Goal: Task Accomplishment & Management: Use online tool/utility

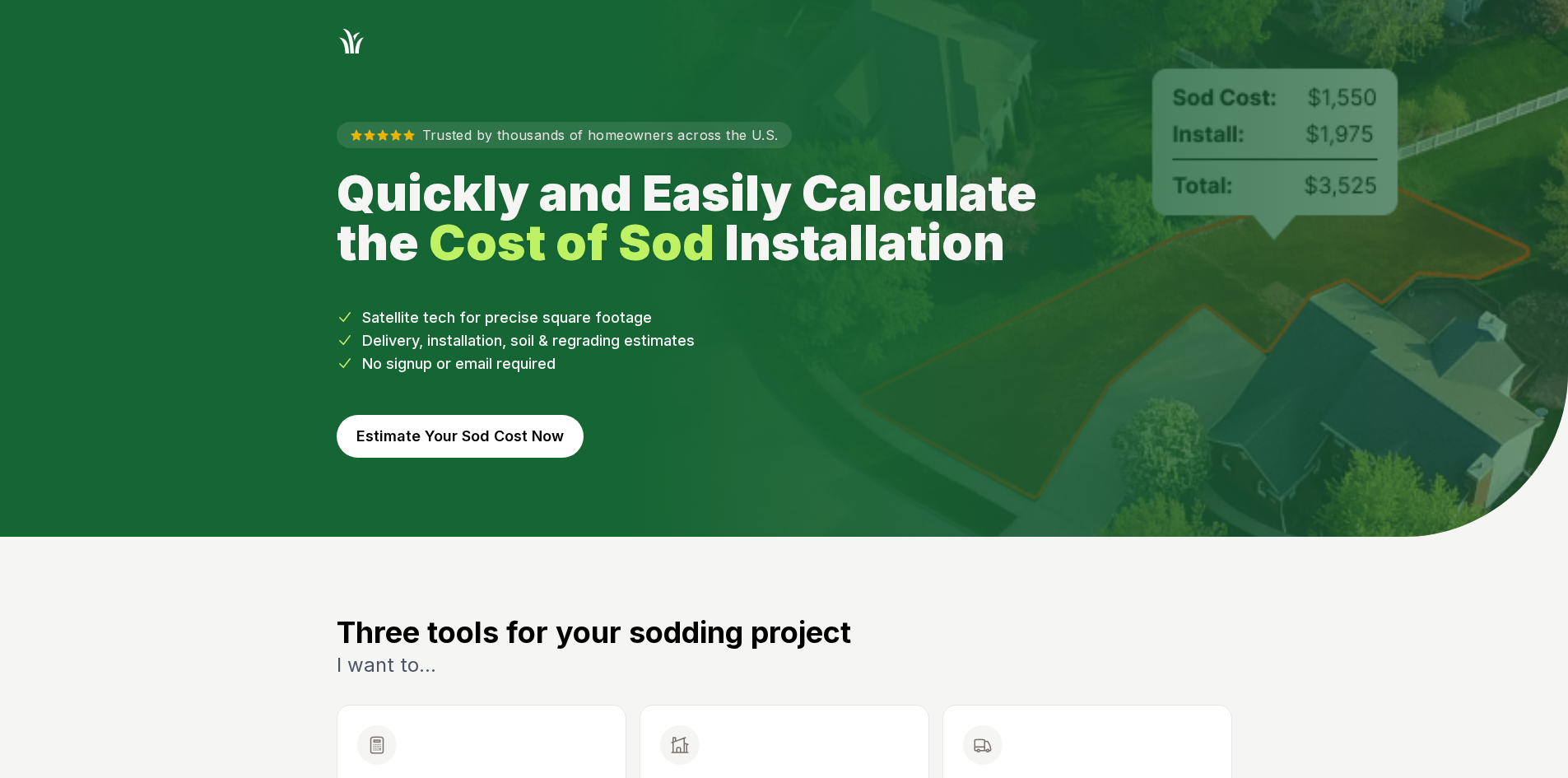
click at [466, 440] on button "Estimate Your Sod Cost Now" at bounding box center [460, 435] width 247 height 42
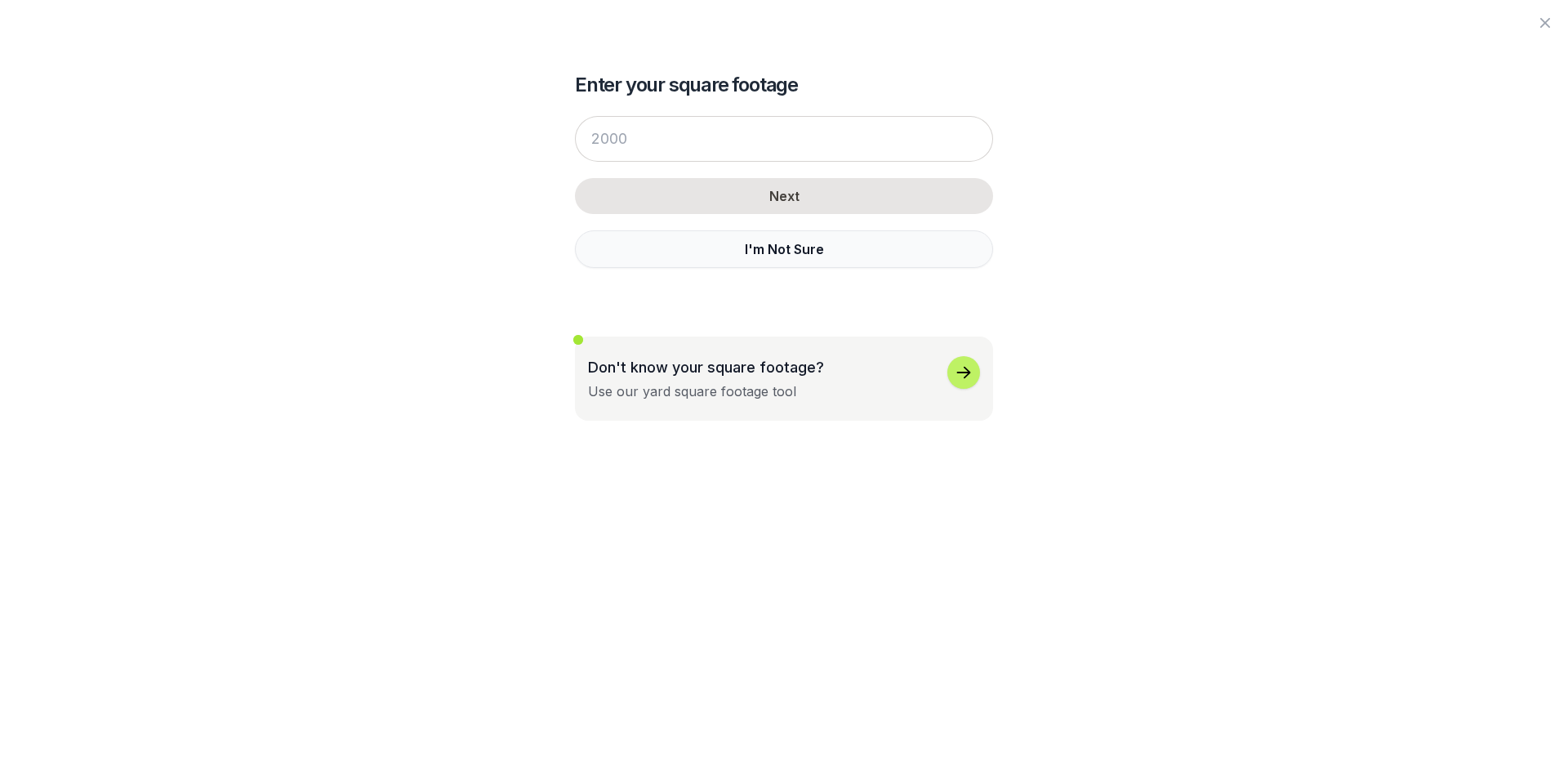
click at [706, 256] on button "I'm Not Sure" at bounding box center [783, 249] width 418 height 37
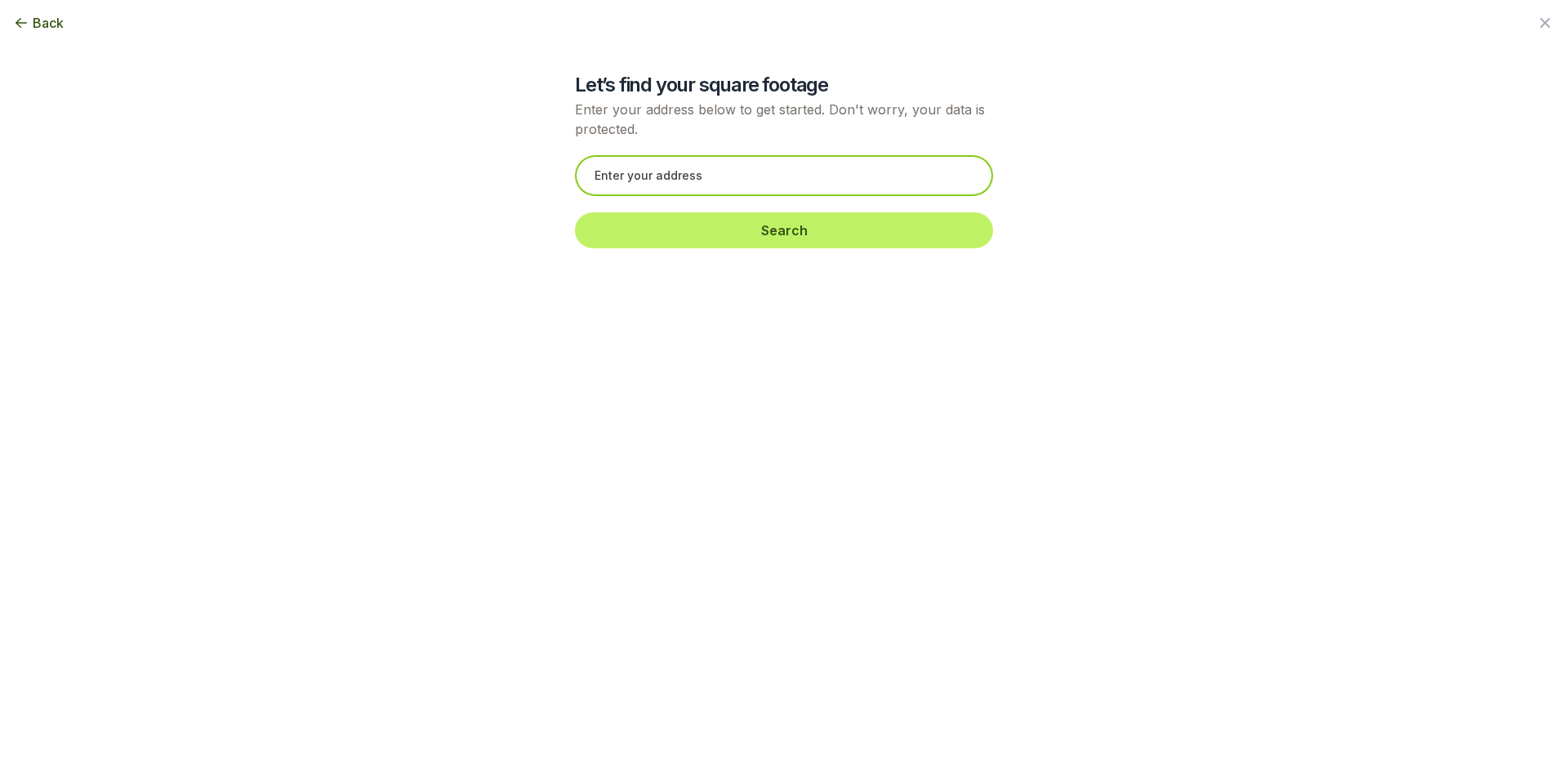
click at [598, 177] on input "text" at bounding box center [783, 176] width 418 height 41
paste input "1010 Haverhill Trail"
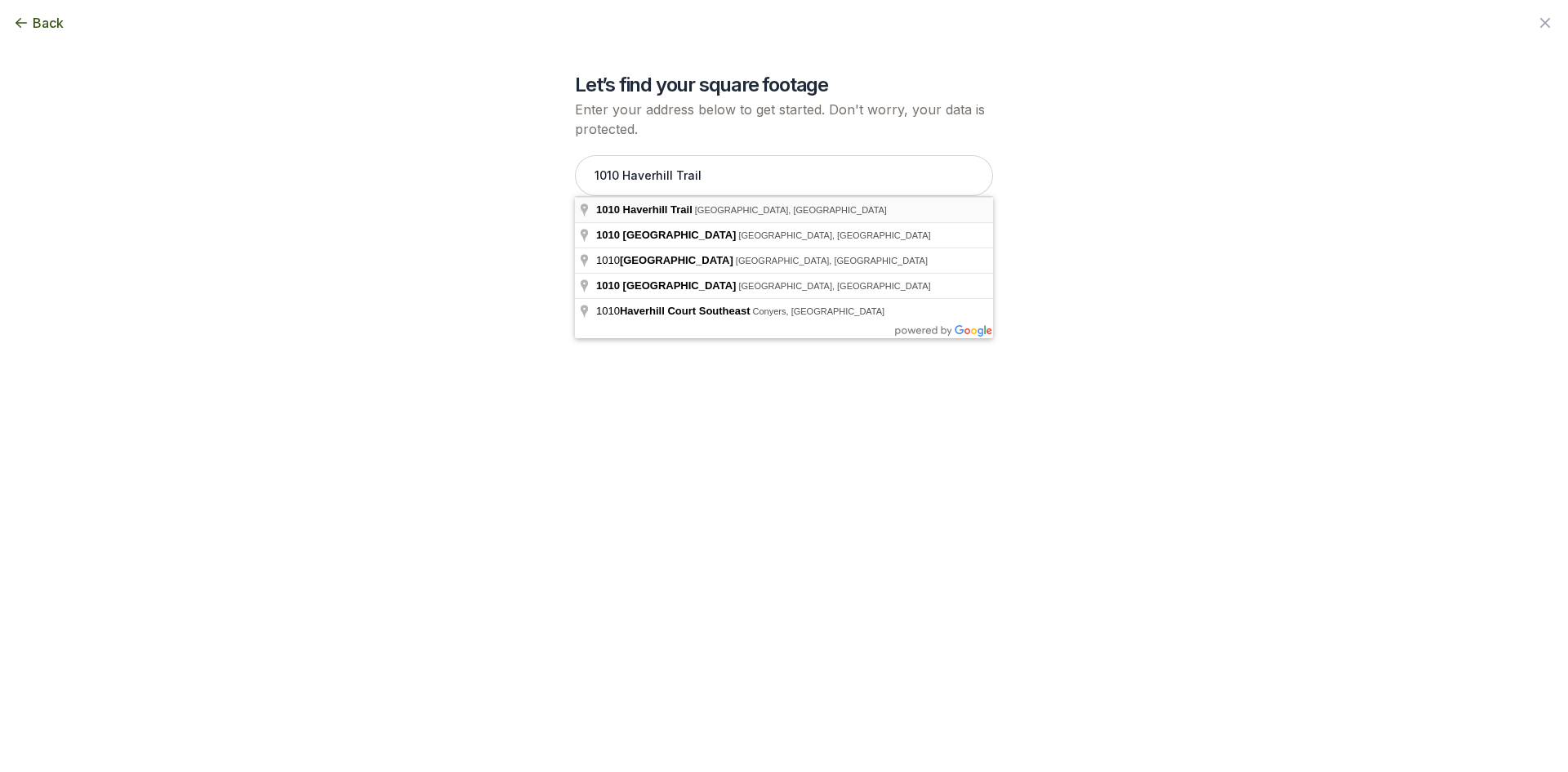
type input "1010 Haverhill Trail, [GEOGRAPHIC_DATA], [GEOGRAPHIC_DATA]"
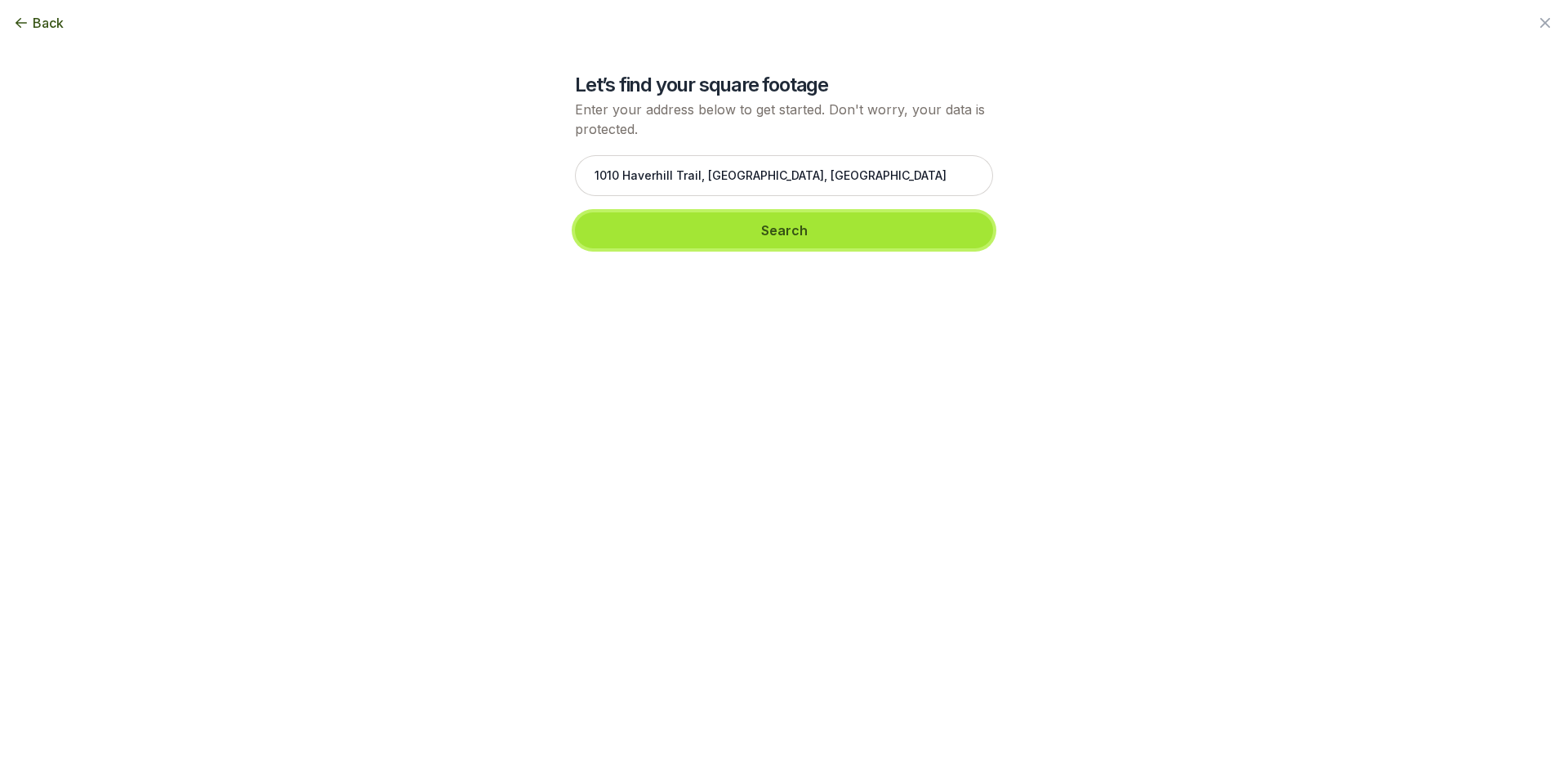
click at [659, 225] on button "Search" at bounding box center [783, 230] width 418 height 36
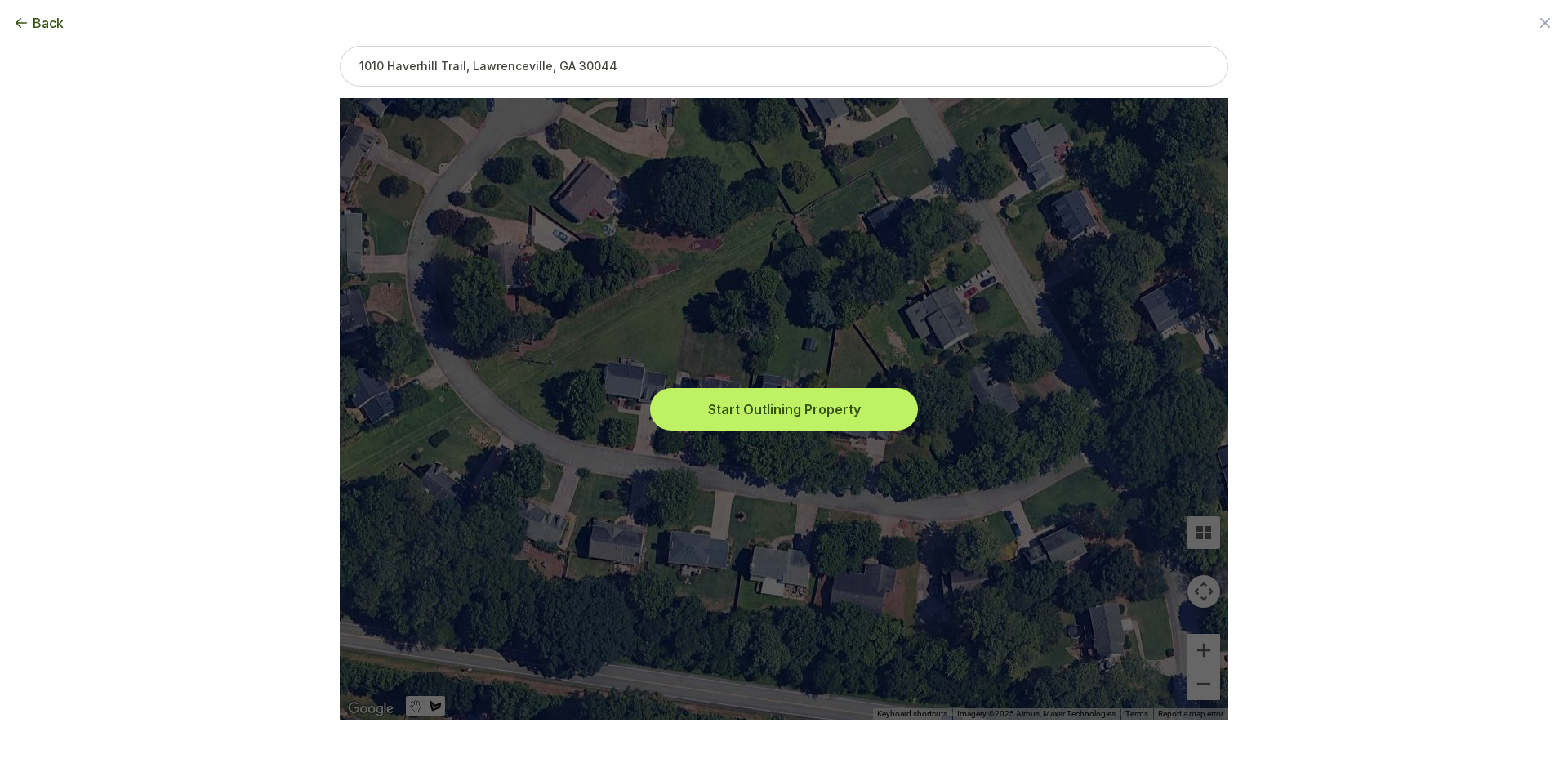
click at [741, 401] on button "Start Outlining Property" at bounding box center [784, 409] width 262 height 36
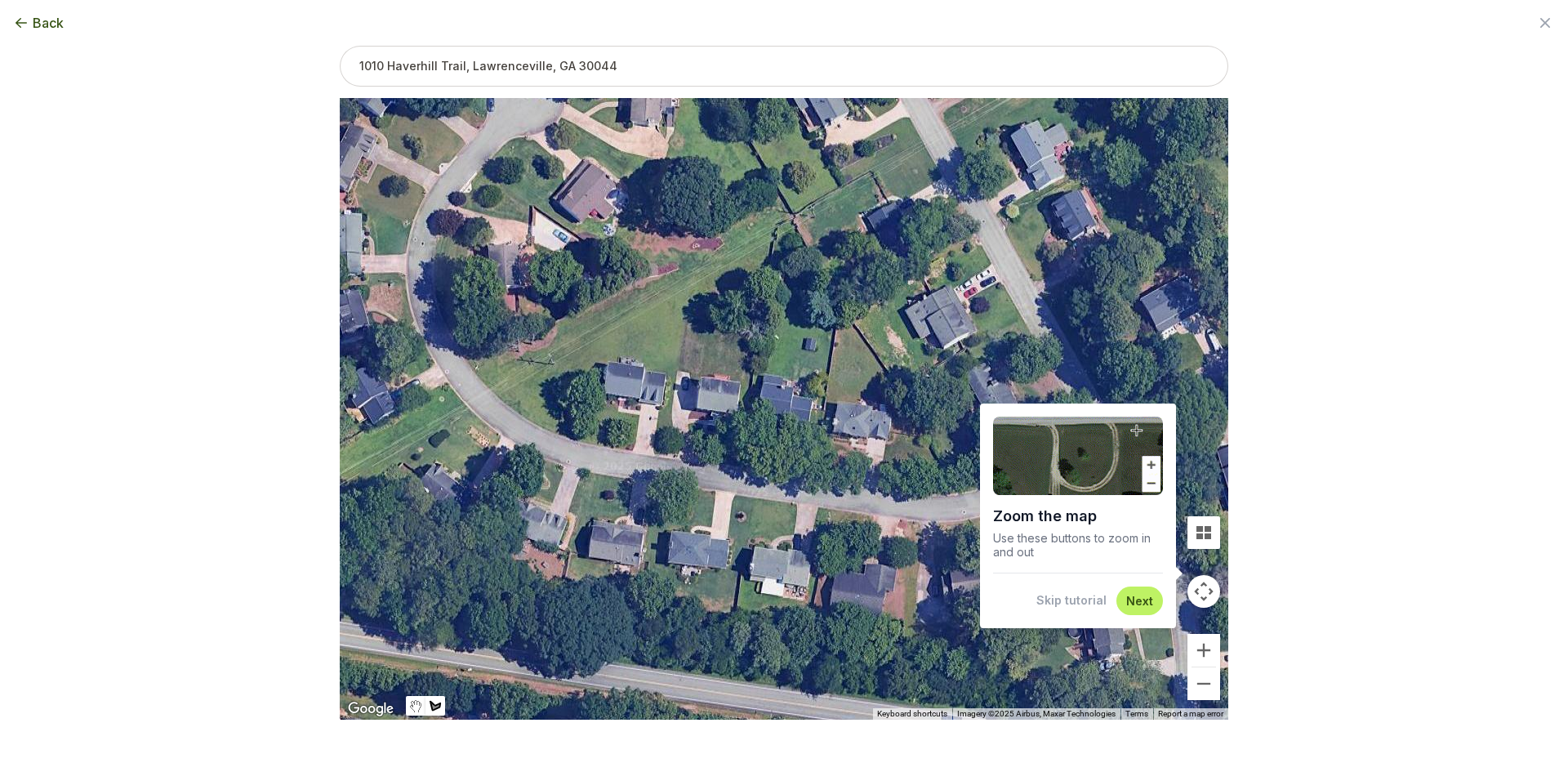
click at [1073, 597] on button "Skip tutorial" at bounding box center [1071, 600] width 70 height 16
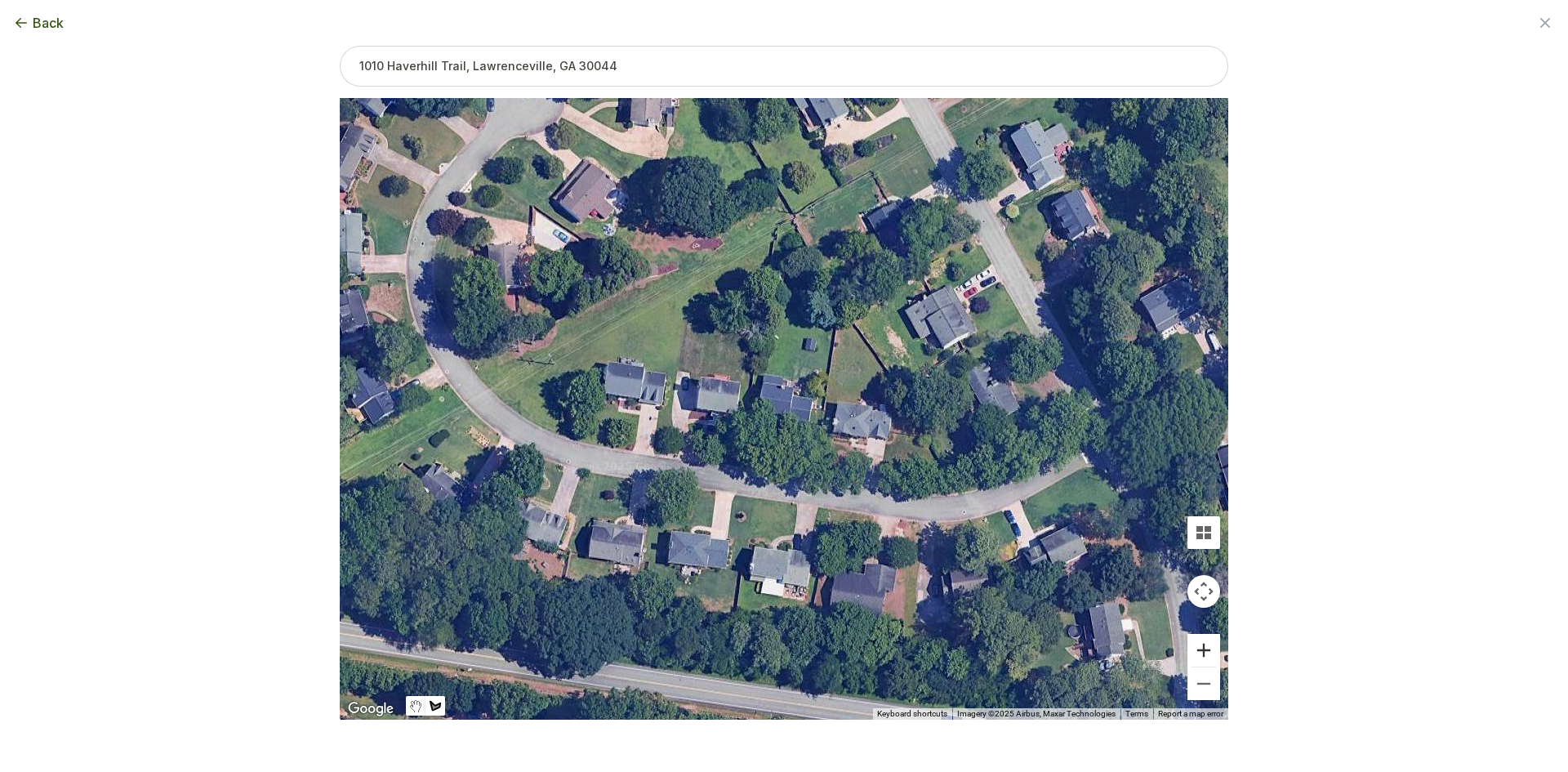
click at [1218, 654] on button "Zoom in" at bounding box center [1204, 650] width 33 height 33
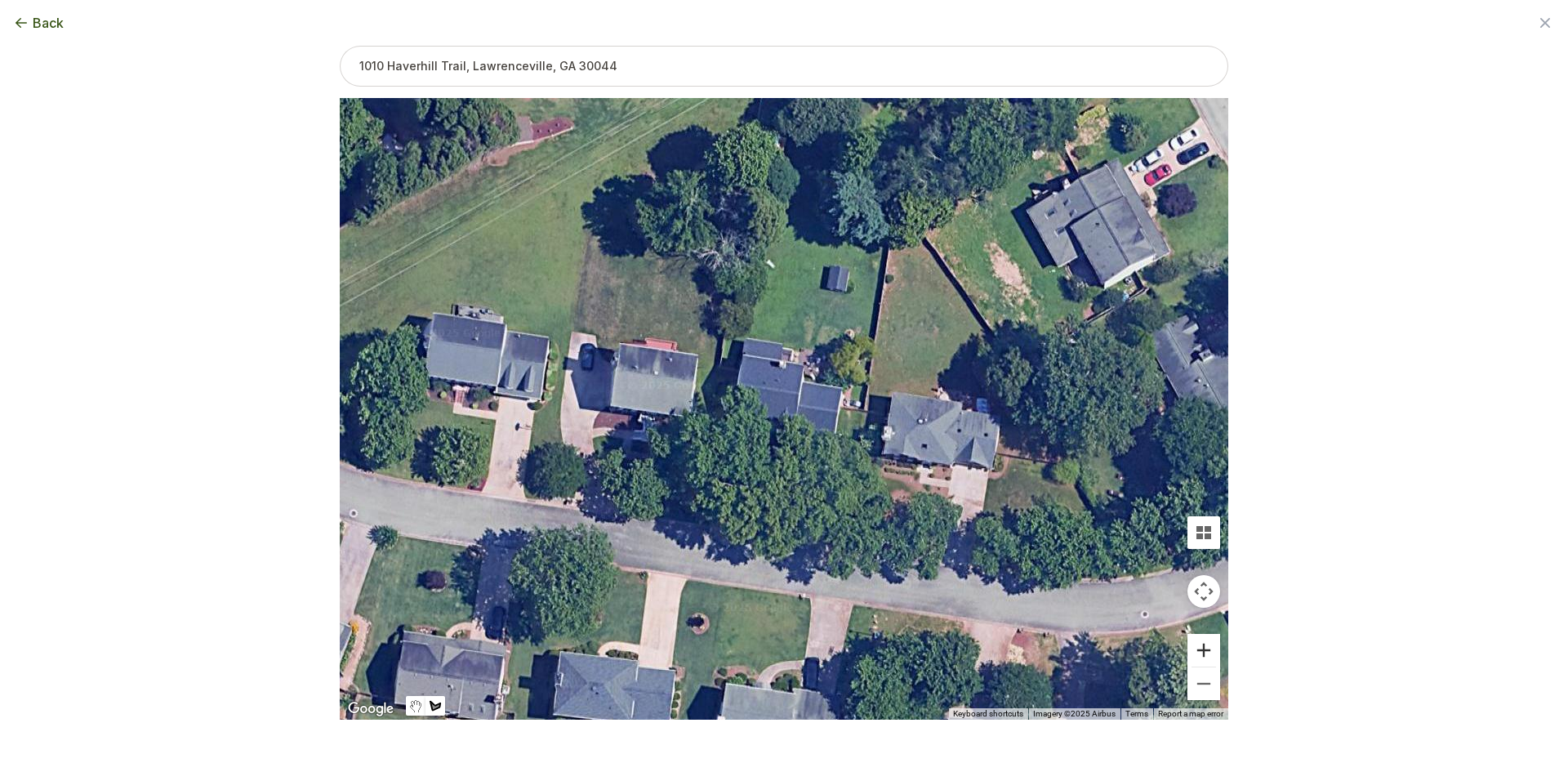
click at [1214, 652] on button "Zoom in" at bounding box center [1204, 650] width 33 height 33
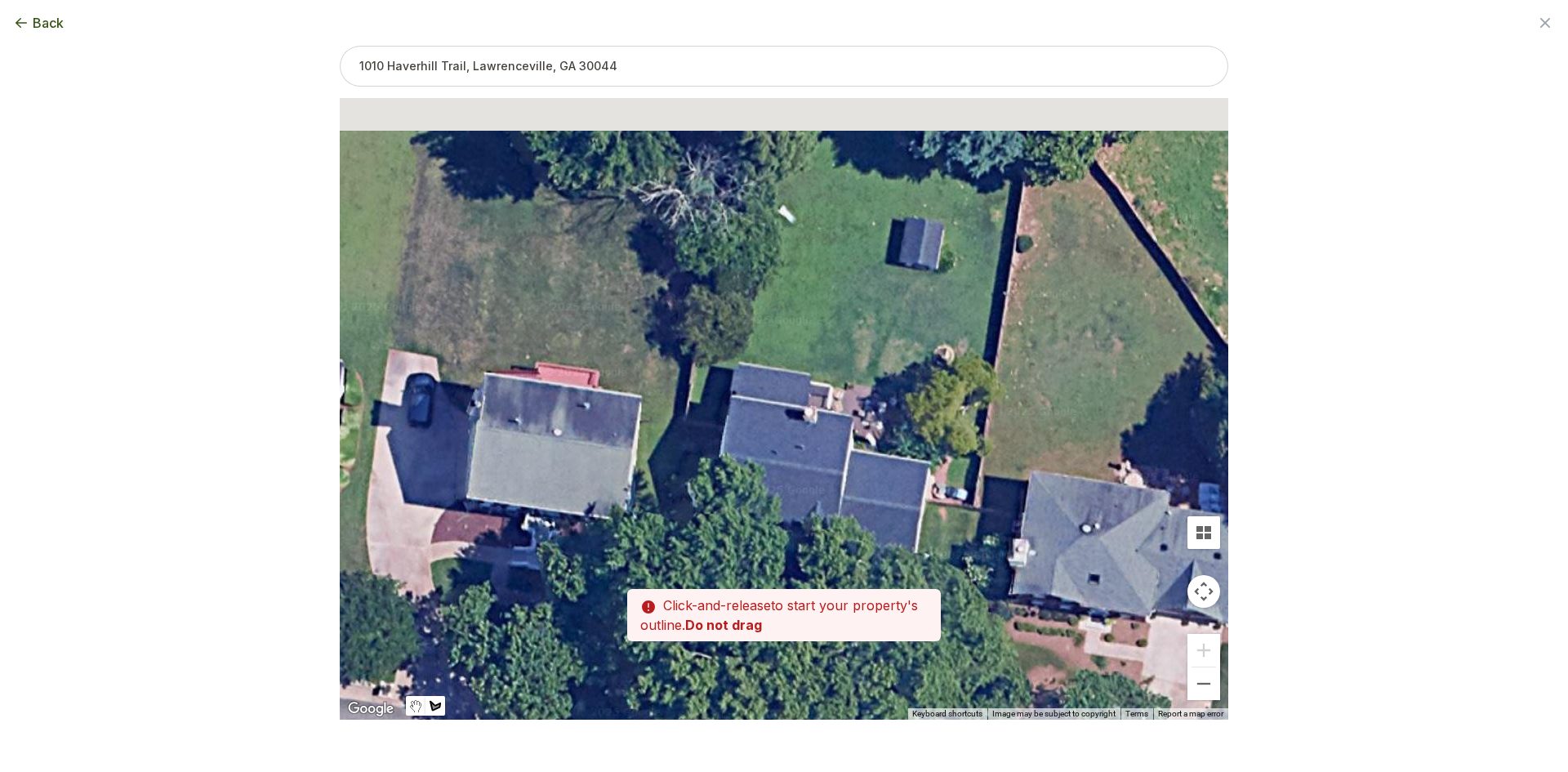
drag, startPoint x: 769, startPoint y: 398, endPoint x: 799, endPoint y: 506, distance: 112.1
click at [805, 508] on div at bounding box center [784, 409] width 889 height 622
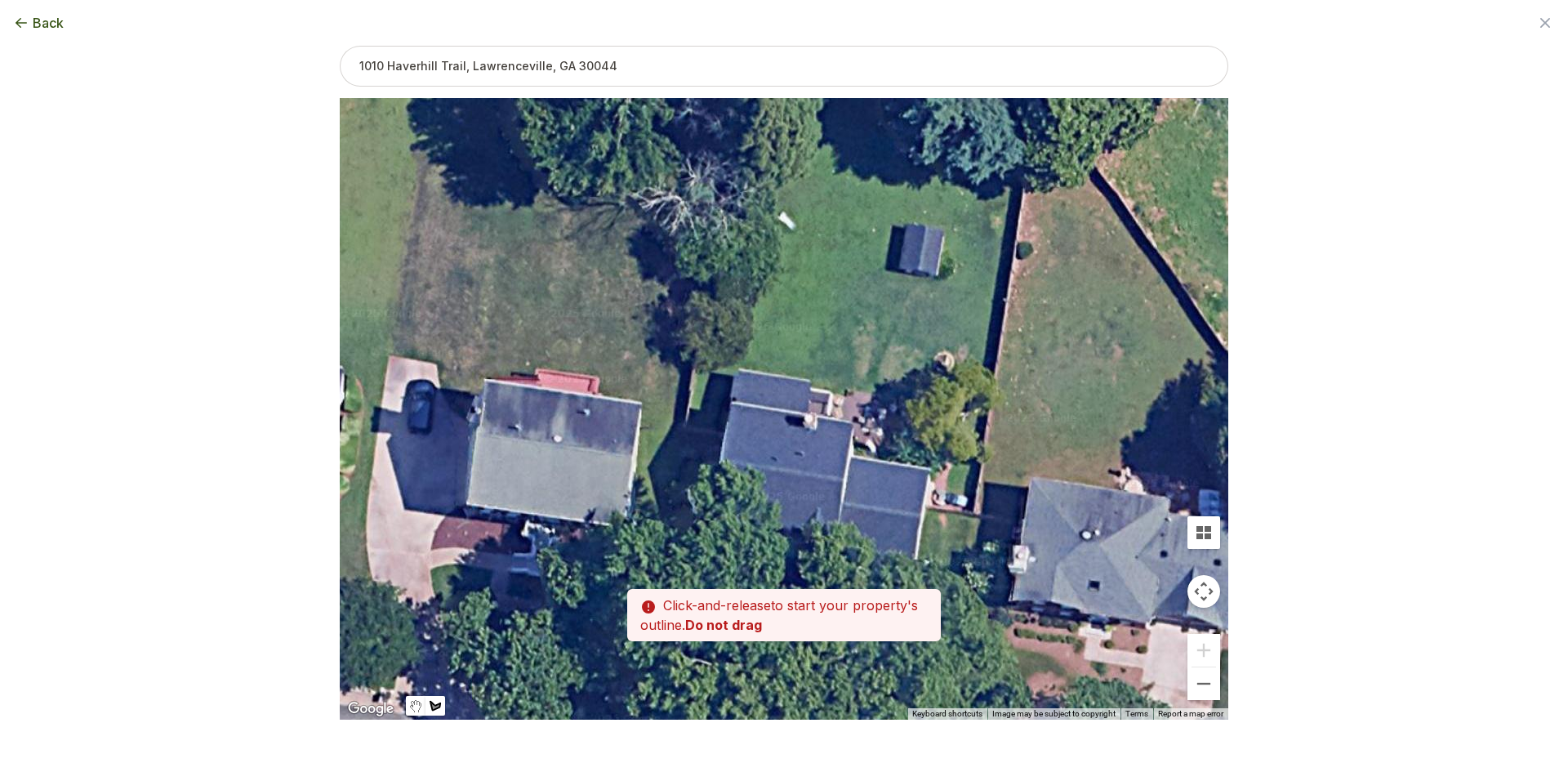
click at [723, 426] on div at bounding box center [784, 409] width 889 height 622
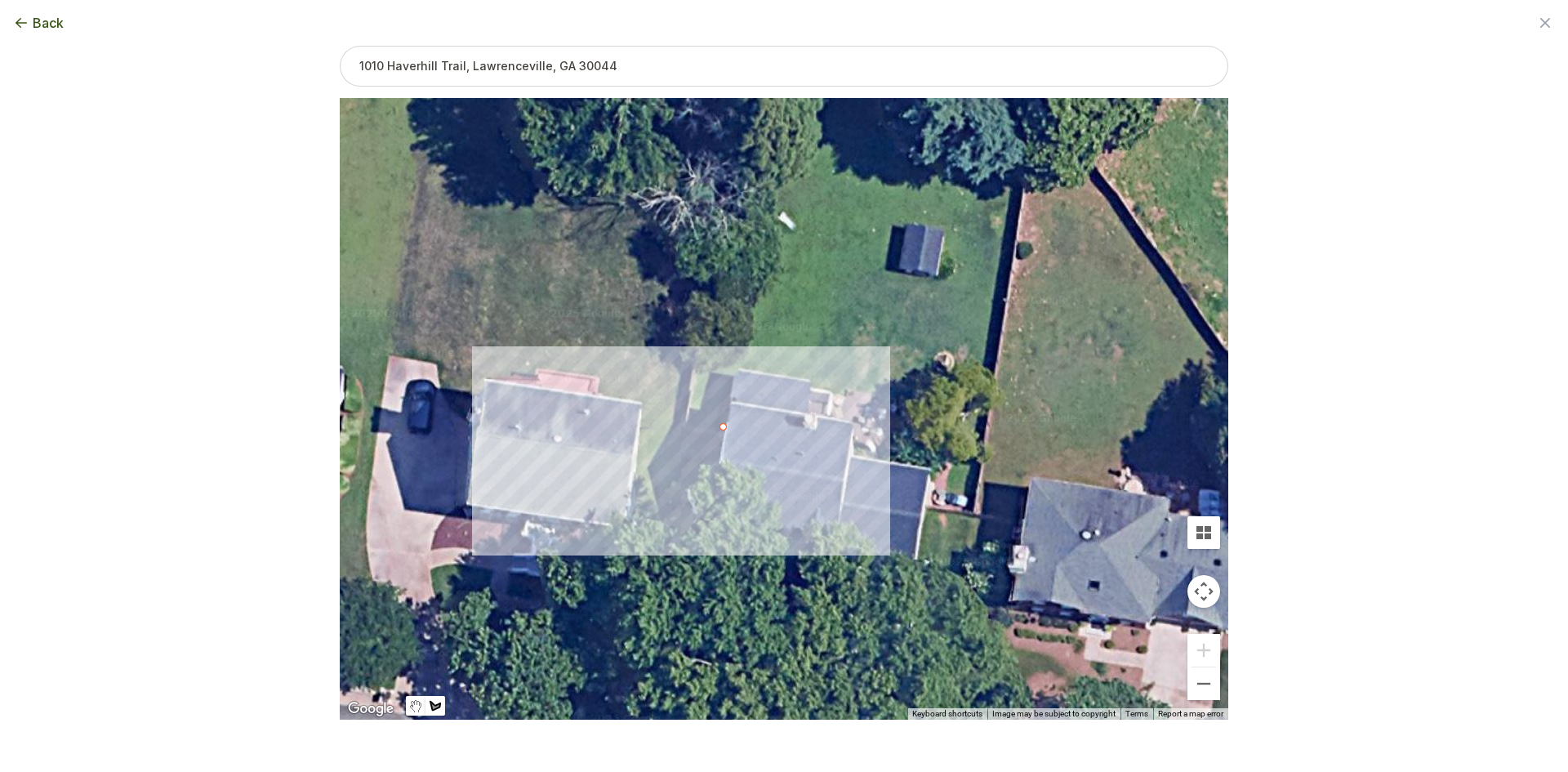
click at [690, 422] on div at bounding box center [784, 409] width 889 height 622
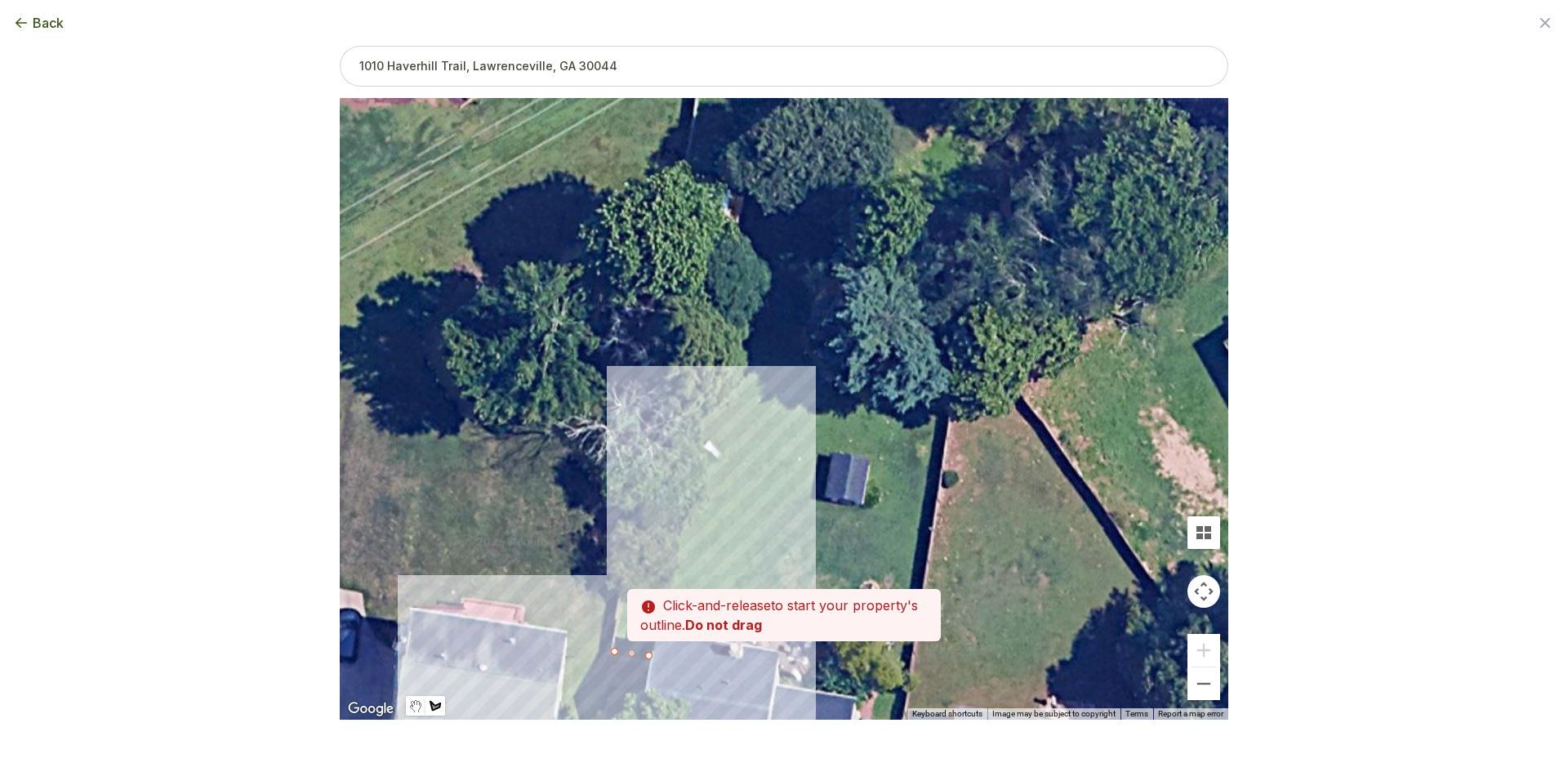
drag, startPoint x: 733, startPoint y: 334, endPoint x: 659, endPoint y: 541, distance: 219.8
click at [659, 541] on div at bounding box center [784, 409] width 889 height 622
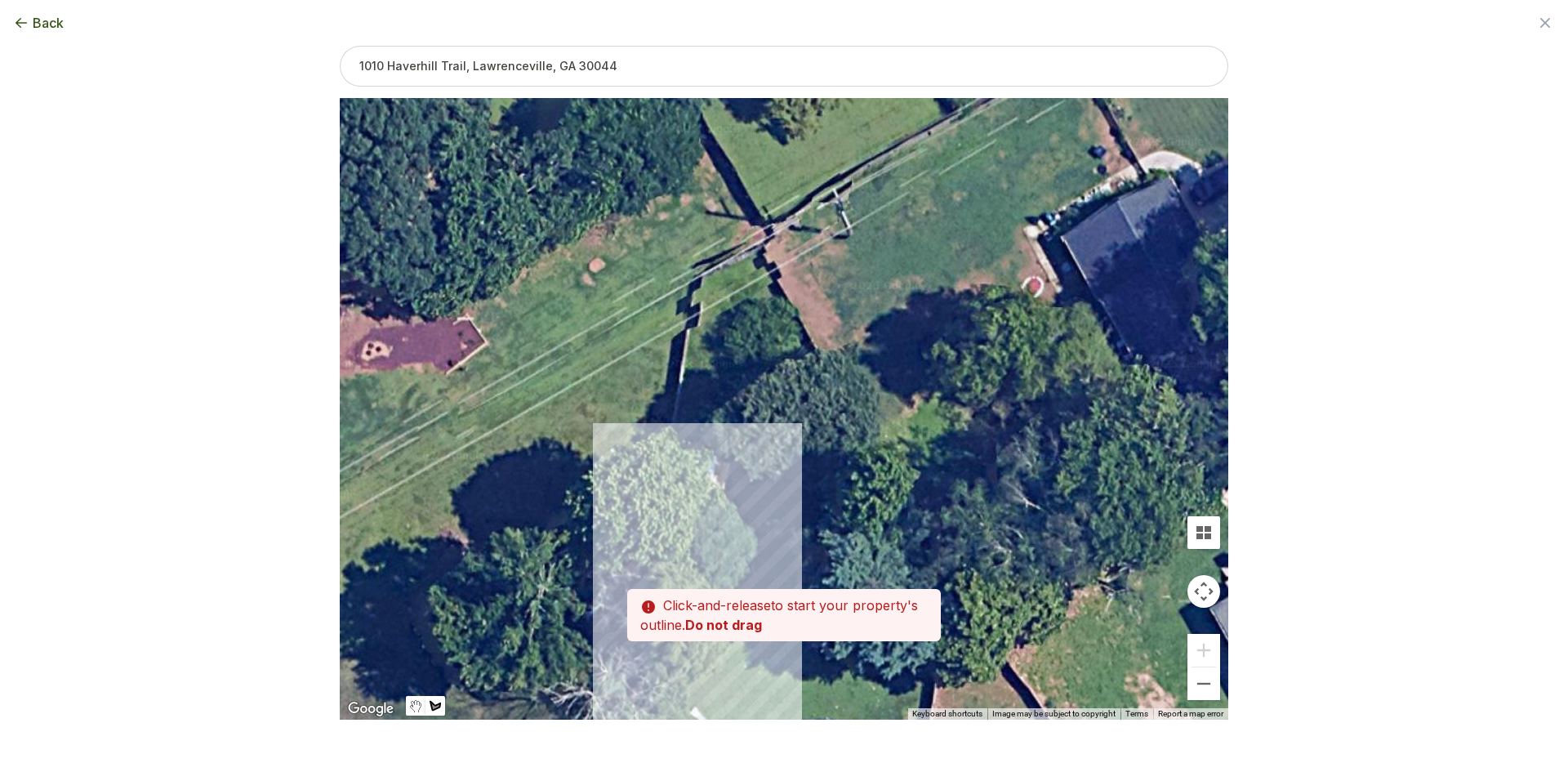
drag, startPoint x: 693, startPoint y: 353, endPoint x: 681, endPoint y: 593, distance: 240.3
click at [681, 593] on div "Zoom the map Use these buttons to zoom in and out Skip tutorial Next ← Move lef…" at bounding box center [784, 356] width 889 height 622
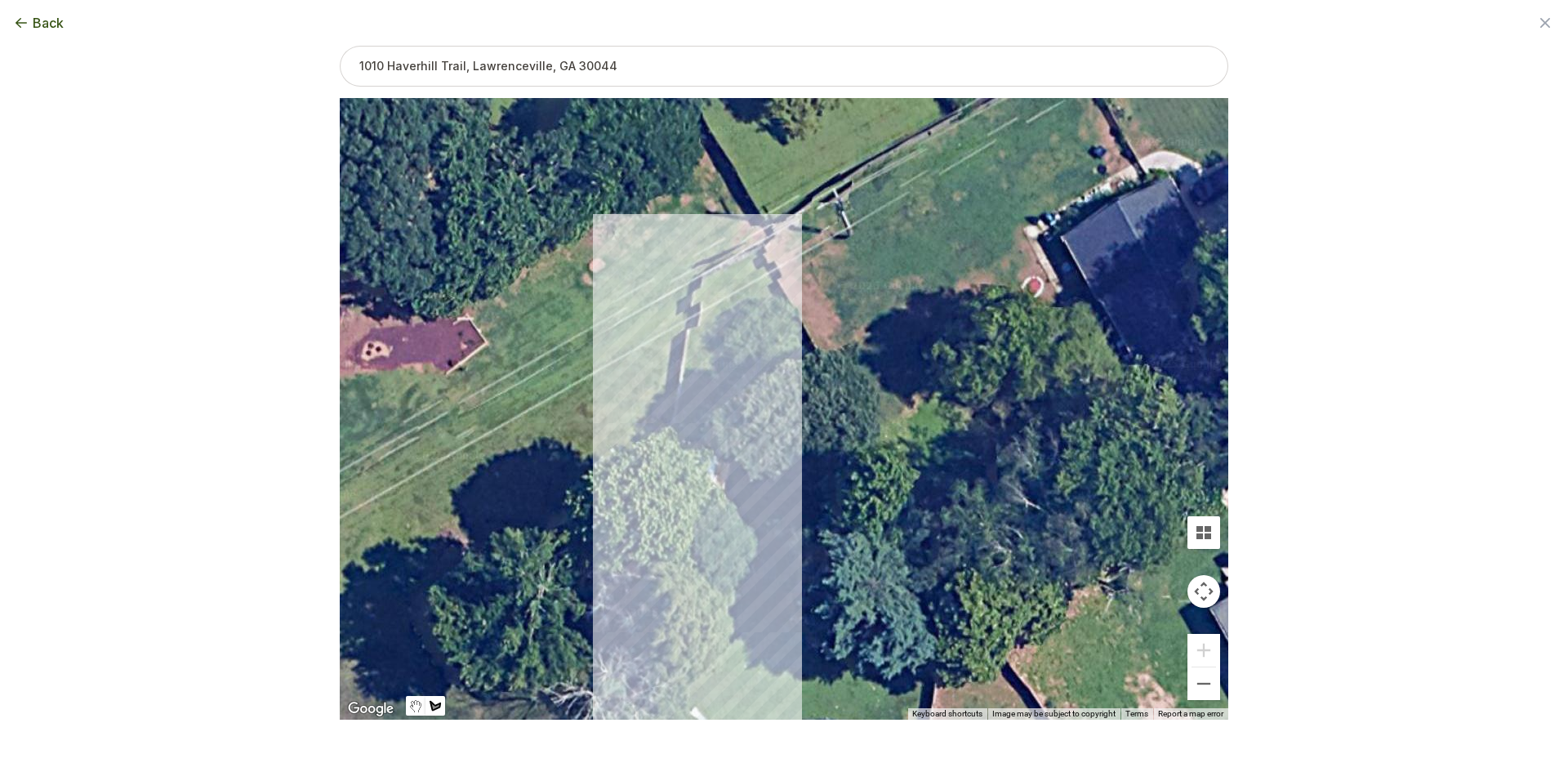
click at [691, 333] on div at bounding box center [784, 408] width 889 height 622
click at [704, 324] on div at bounding box center [784, 408] width 889 height 622
click at [703, 272] on div at bounding box center [784, 408] width 889 height 622
click at [757, 250] on div at bounding box center [784, 408] width 889 height 622
click at [777, 292] on div at bounding box center [784, 408] width 889 height 622
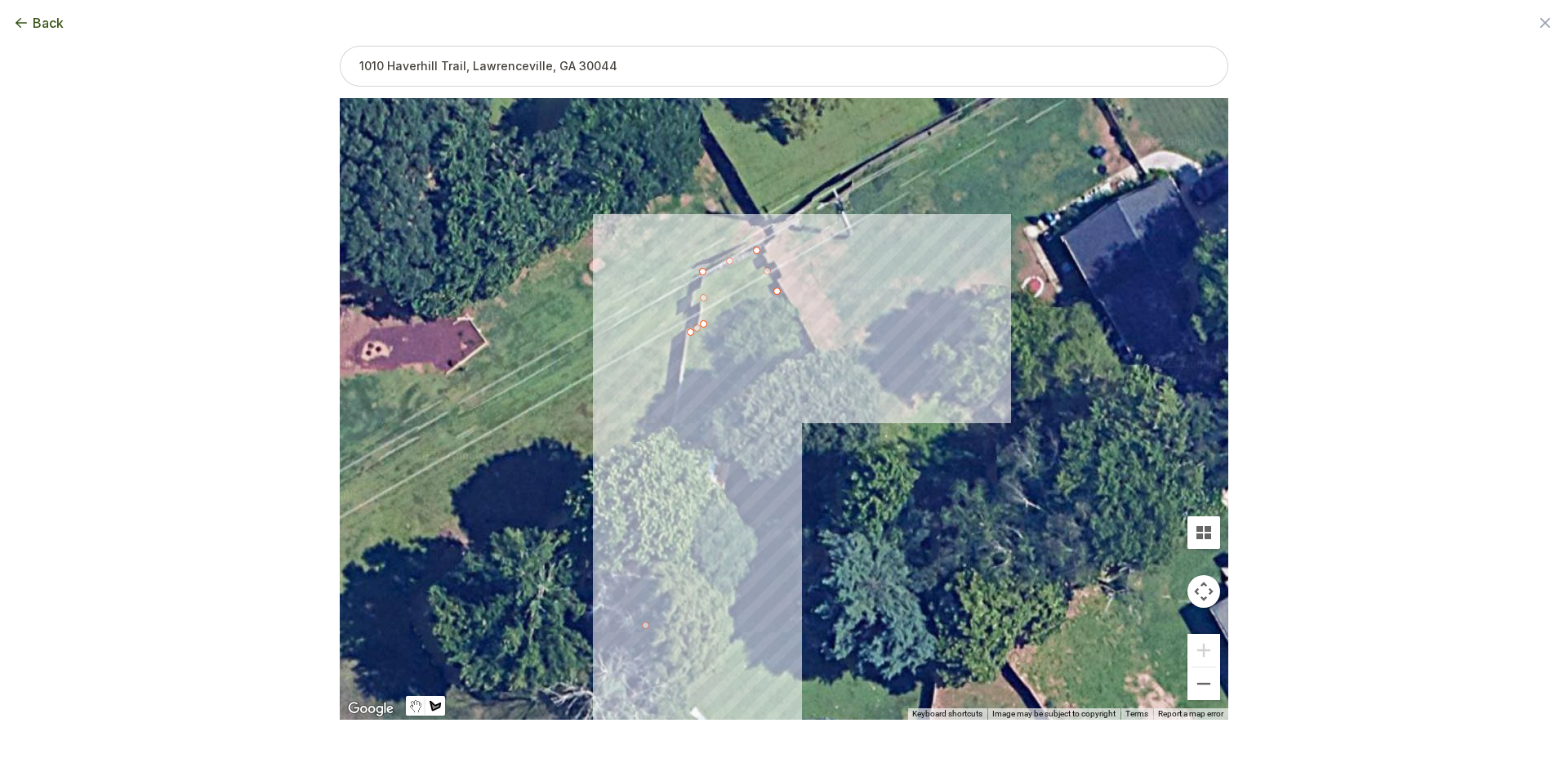
click at [818, 365] on div at bounding box center [784, 408] width 889 height 622
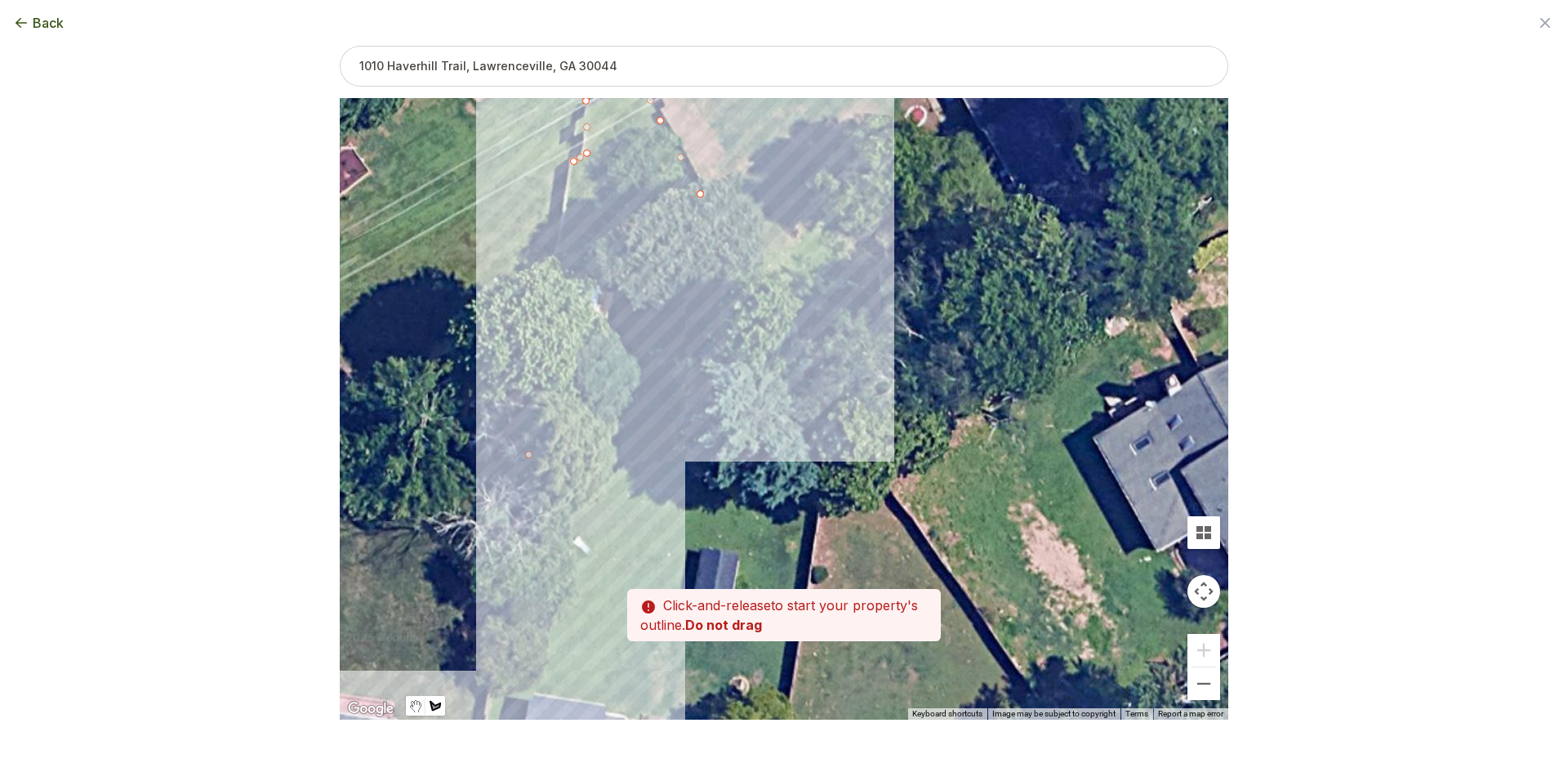
drag, startPoint x: 839, startPoint y: 420, endPoint x: 711, endPoint y: 237, distance: 223.3
click at [711, 236] on div at bounding box center [784, 408] width 889 height 622
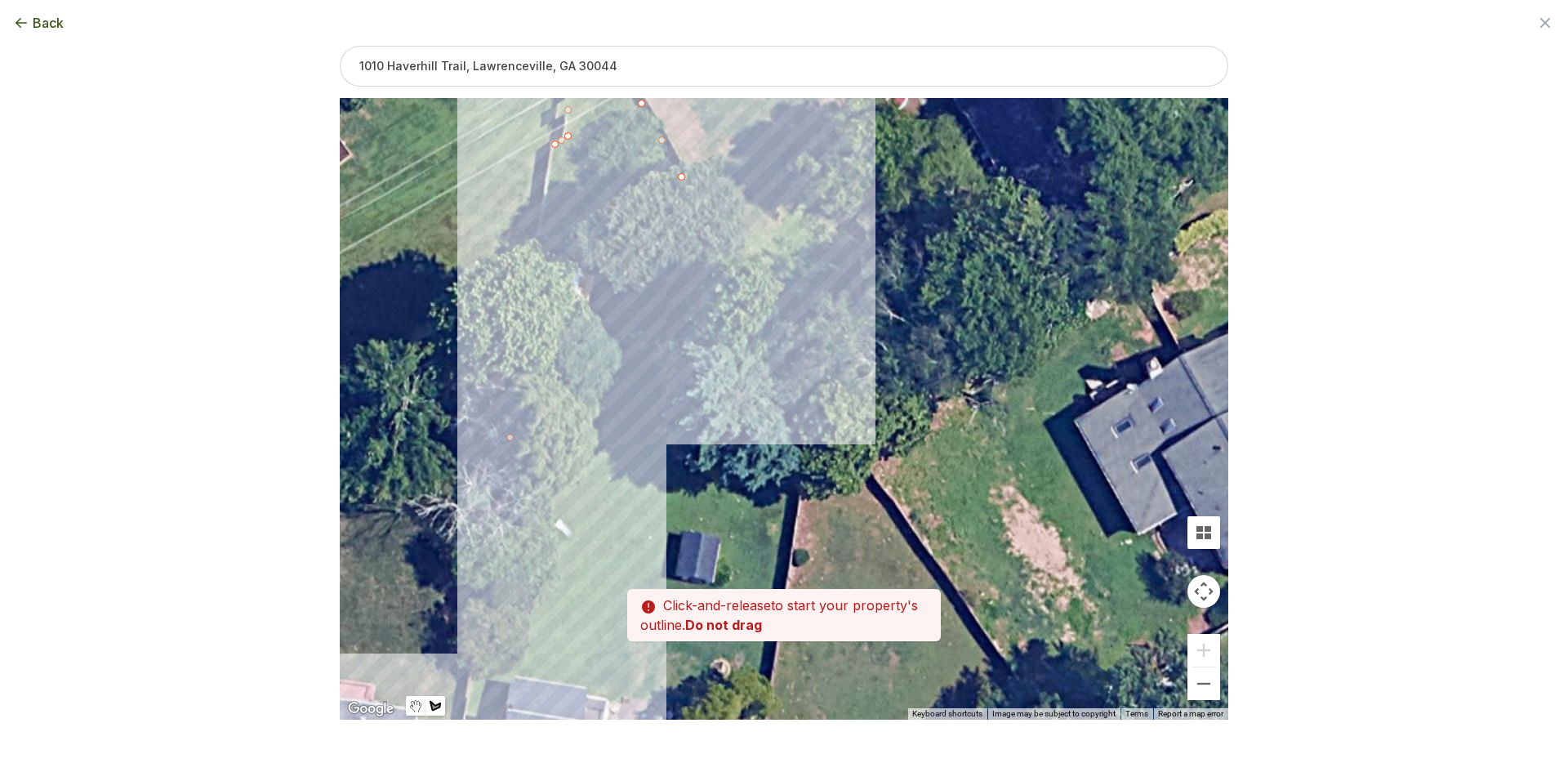
click at [794, 422] on div at bounding box center [784, 409] width 889 height 622
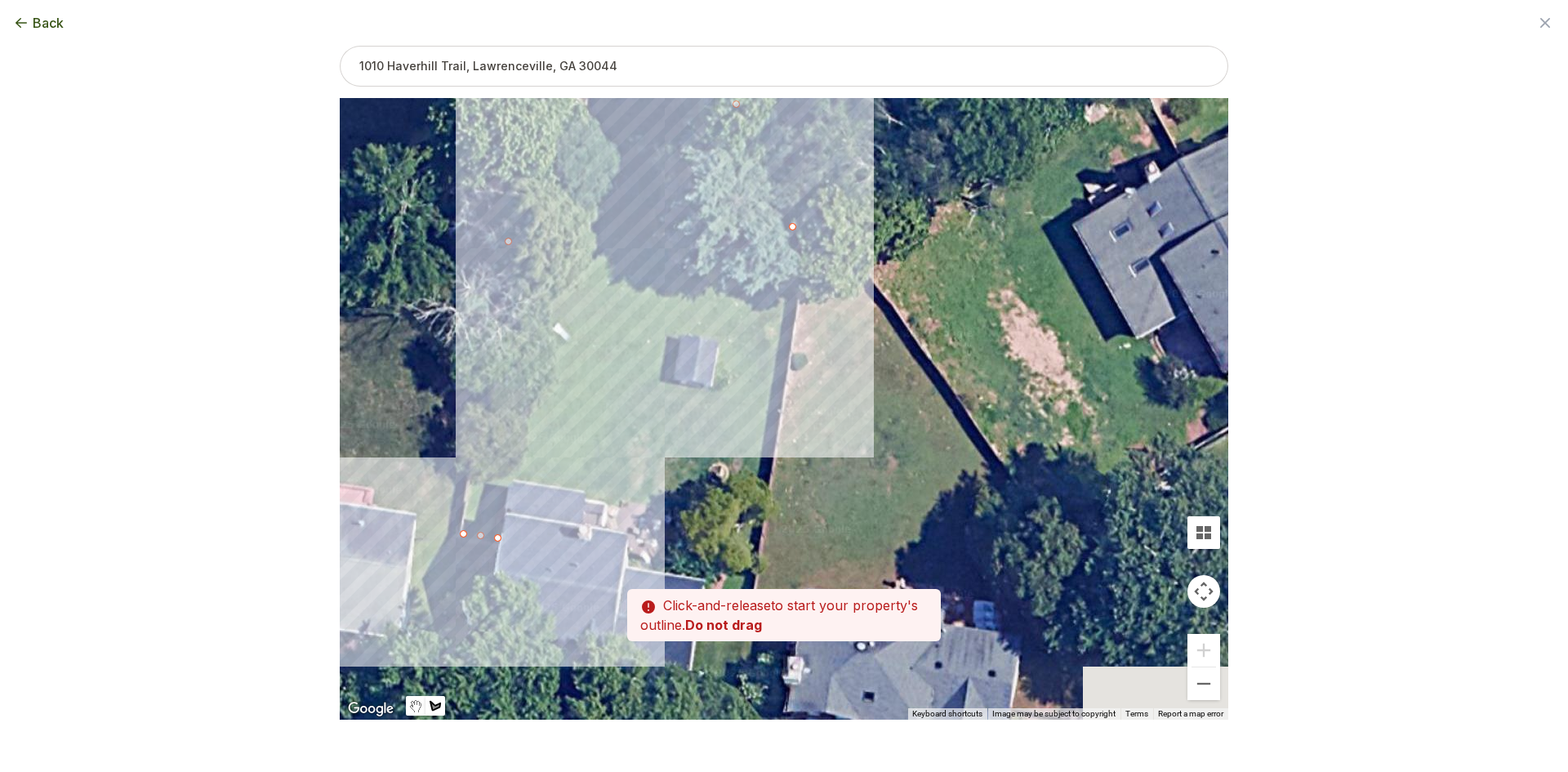
drag, startPoint x: 767, startPoint y: 550, endPoint x: 763, endPoint y: 333, distance: 217.0
click at [763, 333] on div at bounding box center [784, 409] width 889 height 622
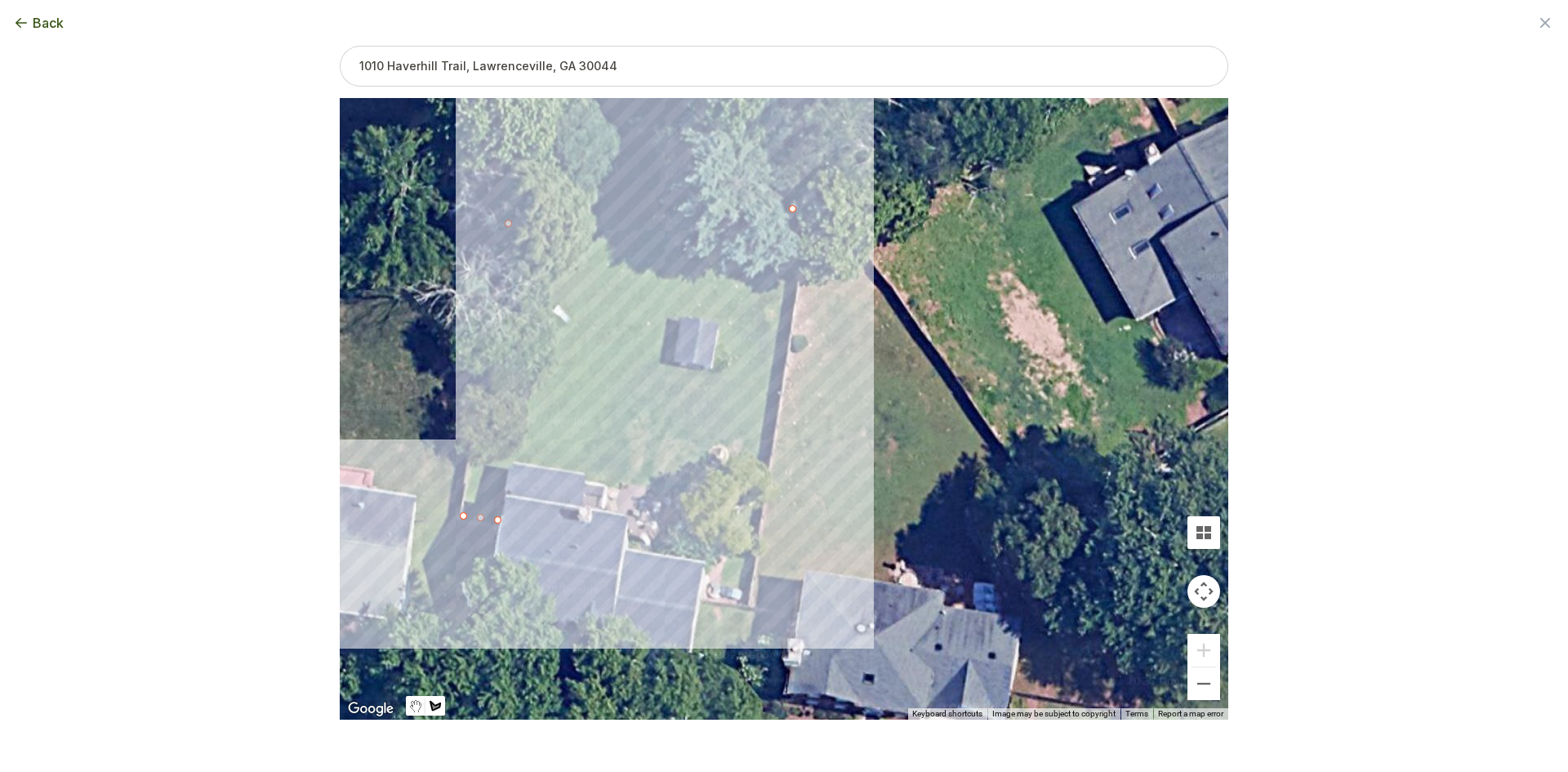
click at [745, 603] on div at bounding box center [784, 409] width 889 height 622
click at [716, 598] on div at bounding box center [784, 409] width 889 height 622
click at [725, 498] on div at bounding box center [784, 409] width 889 height 622
click at [515, 457] on div at bounding box center [784, 409] width 889 height 622
click at [495, 522] on div at bounding box center [784, 409] width 889 height 622
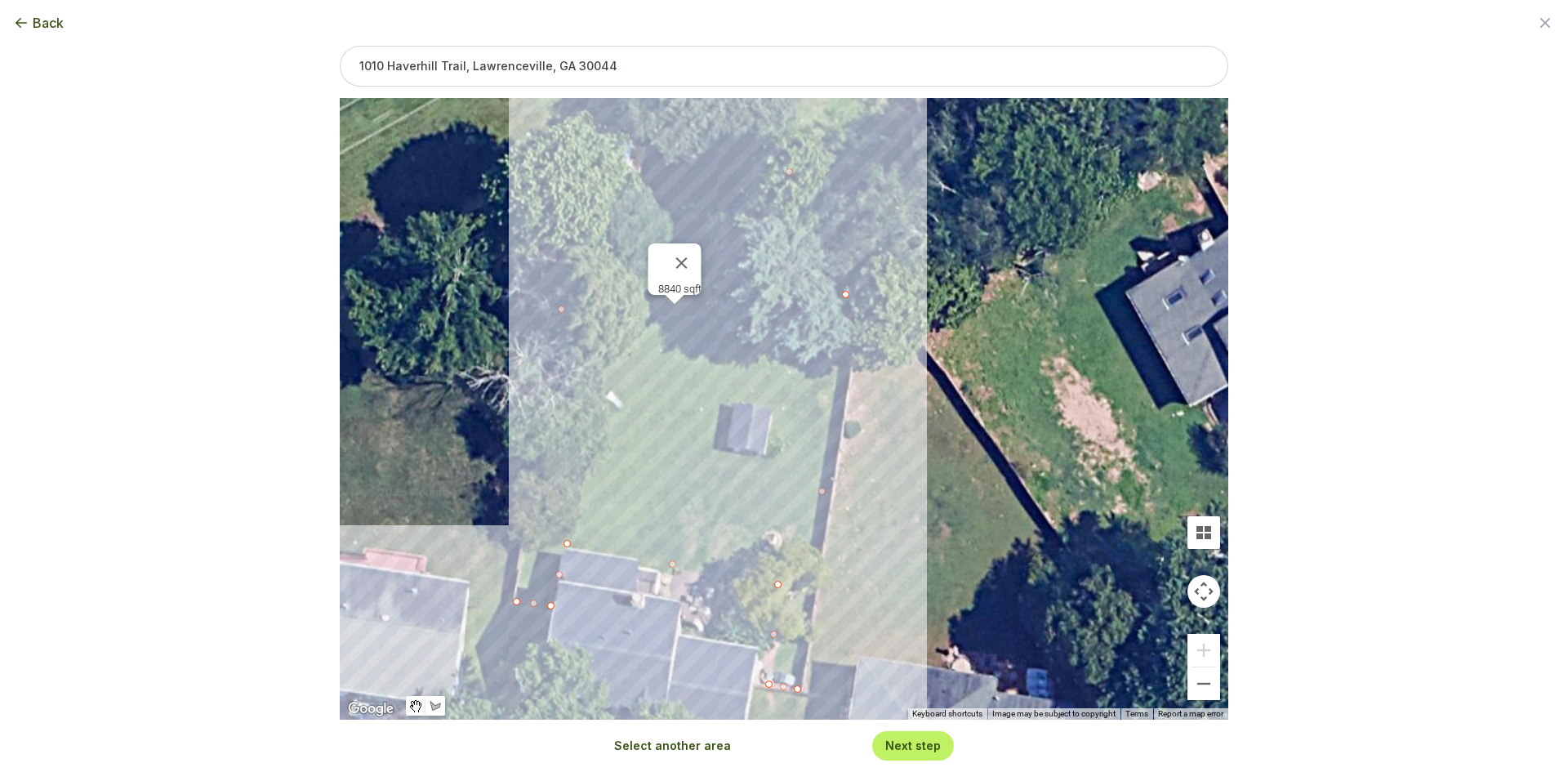
drag, startPoint x: 549, startPoint y: 518, endPoint x: 605, endPoint y: 604, distance: 102.6
click at [605, 604] on div "8840 sqft" at bounding box center [784, 408] width 889 height 622
drag, startPoint x: 846, startPoint y: 294, endPoint x: 834, endPoint y: 302, distance: 14.4
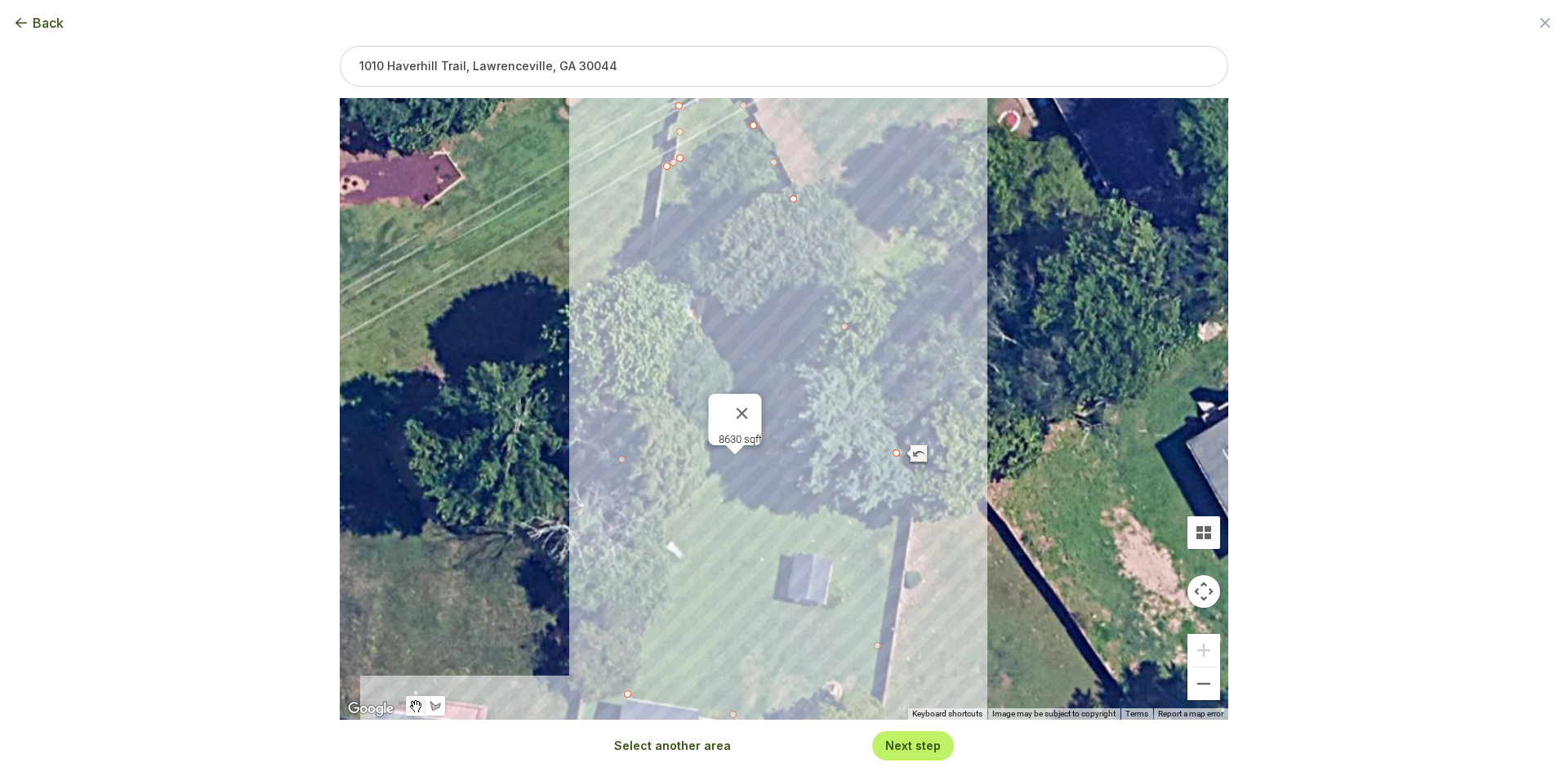
drag, startPoint x: 860, startPoint y: 224, endPoint x: 933, endPoint y: 417, distance: 206.3
click at [933, 417] on div "8630 sqft" at bounding box center [784, 408] width 889 height 622
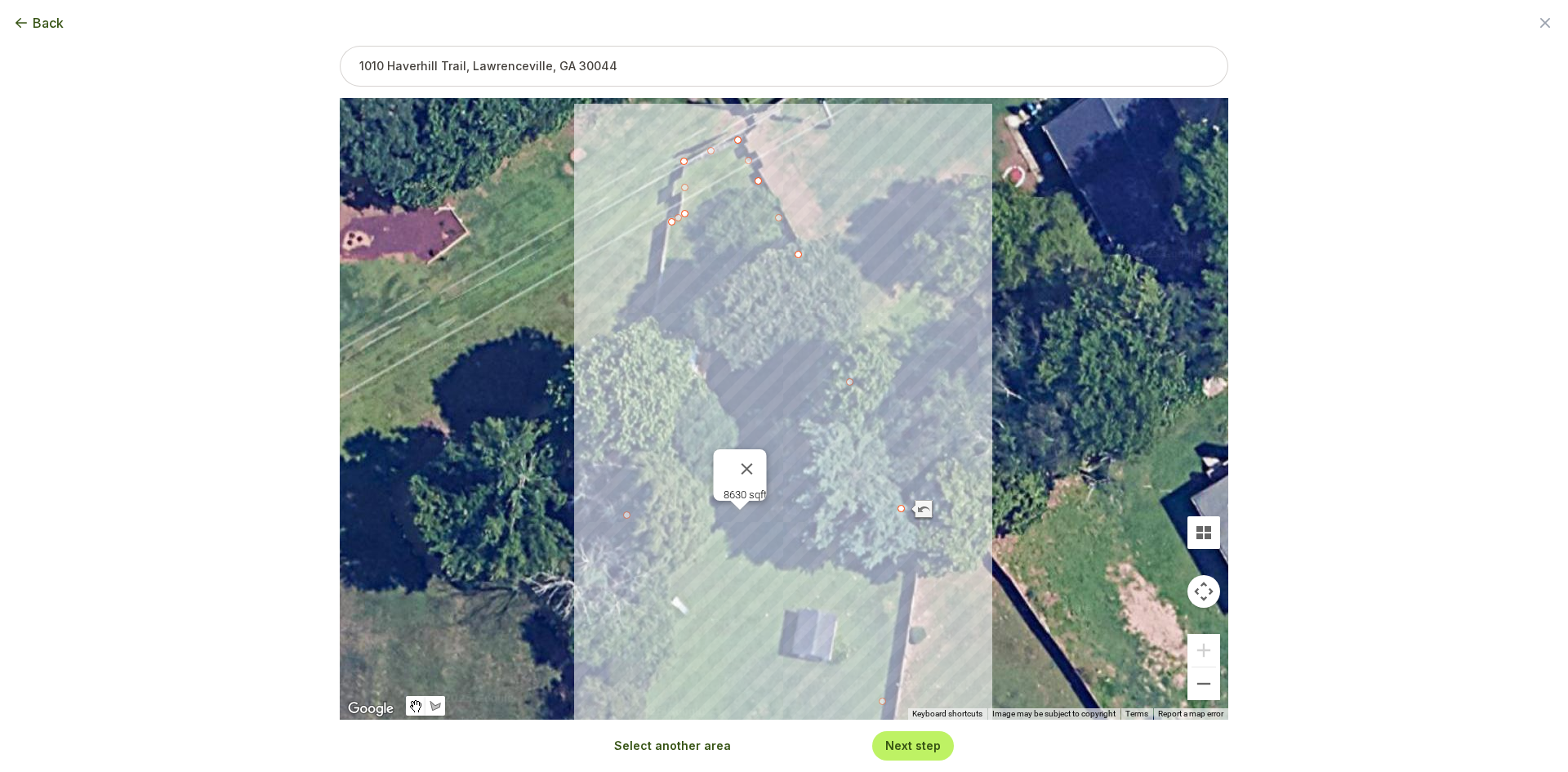
drag, startPoint x: 808, startPoint y: 255, endPoint x: 795, endPoint y: 263, distance: 15.3
click at [795, 263] on div "8630 sqft" at bounding box center [784, 408] width 889 height 622
drag, startPoint x: 798, startPoint y: 257, endPoint x: 786, endPoint y: 266, distance: 15.0
drag, startPoint x: 681, startPoint y: 163, endPoint x: 683, endPoint y: 187, distance: 24.1
drag, startPoint x: 737, startPoint y: 143, endPoint x: 749, endPoint y: 165, distance: 25.1
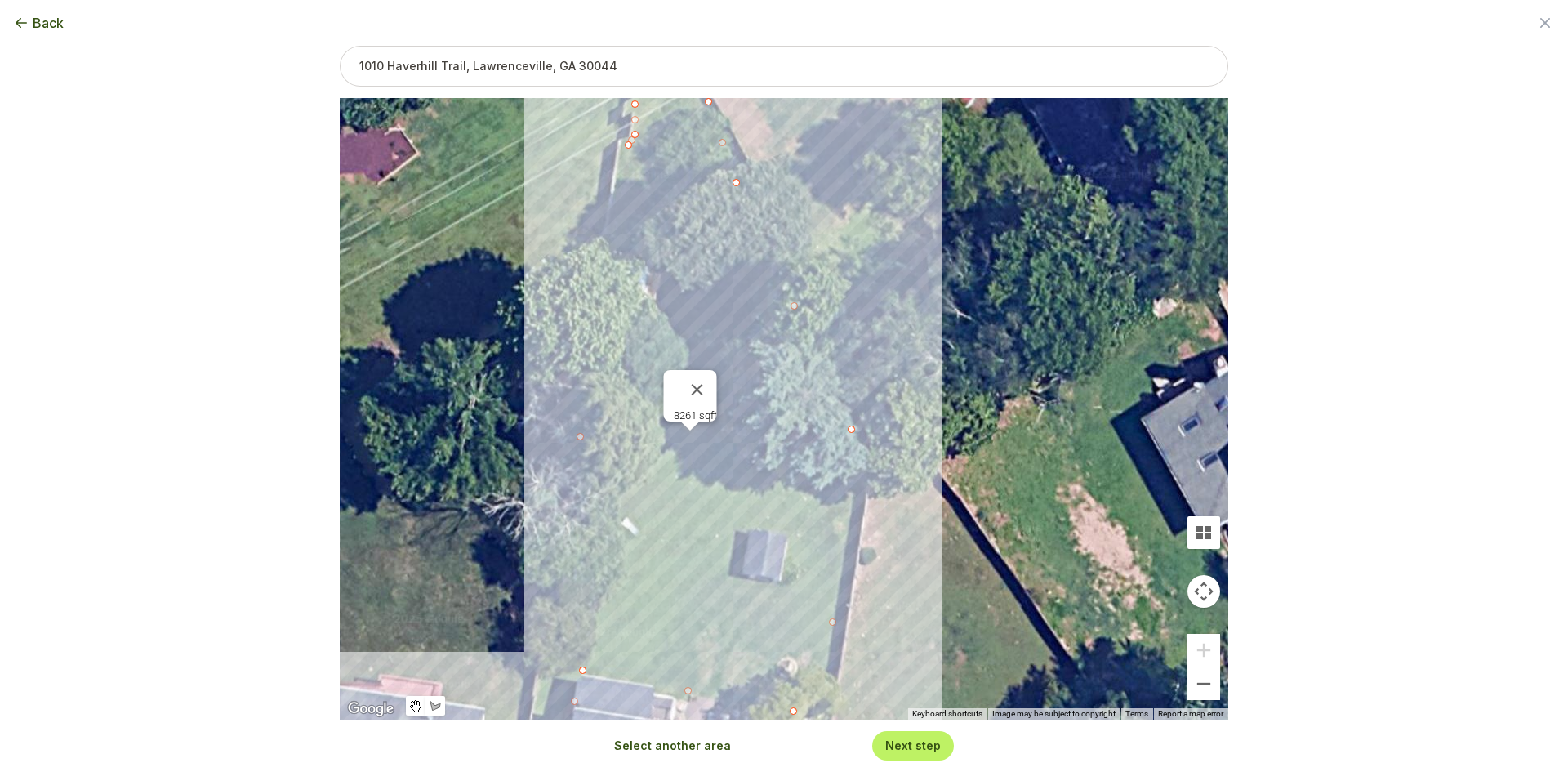
drag, startPoint x: 834, startPoint y: 271, endPoint x: 784, endPoint y: 190, distance: 95.2
click at [784, 190] on div "8261 sqft" at bounding box center [784, 408] width 889 height 622
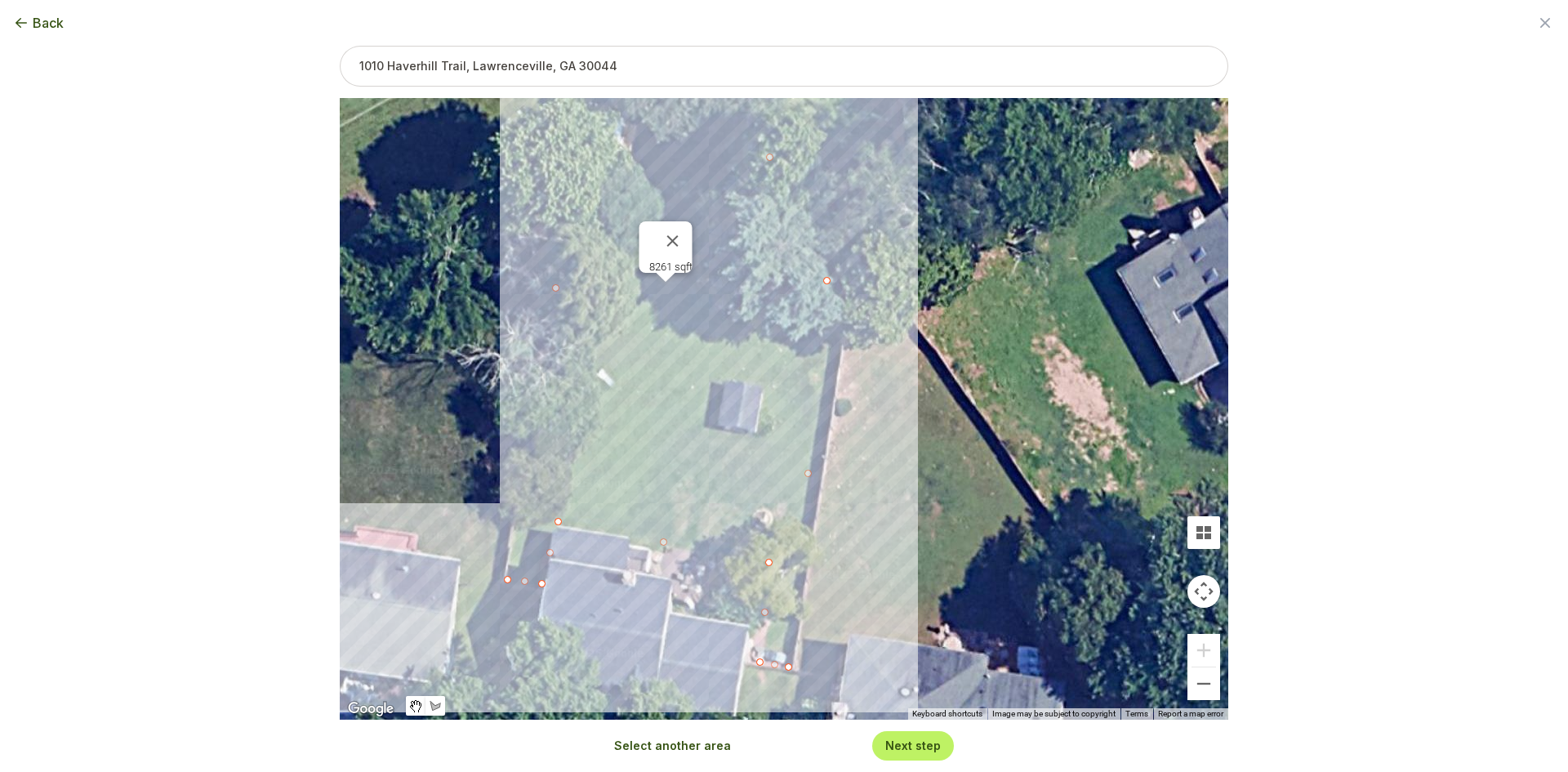
drag, startPoint x: 861, startPoint y: 332, endPoint x: 836, endPoint y: 184, distance: 150.1
click at [836, 184] on div "8261 sqft" at bounding box center [784, 408] width 889 height 622
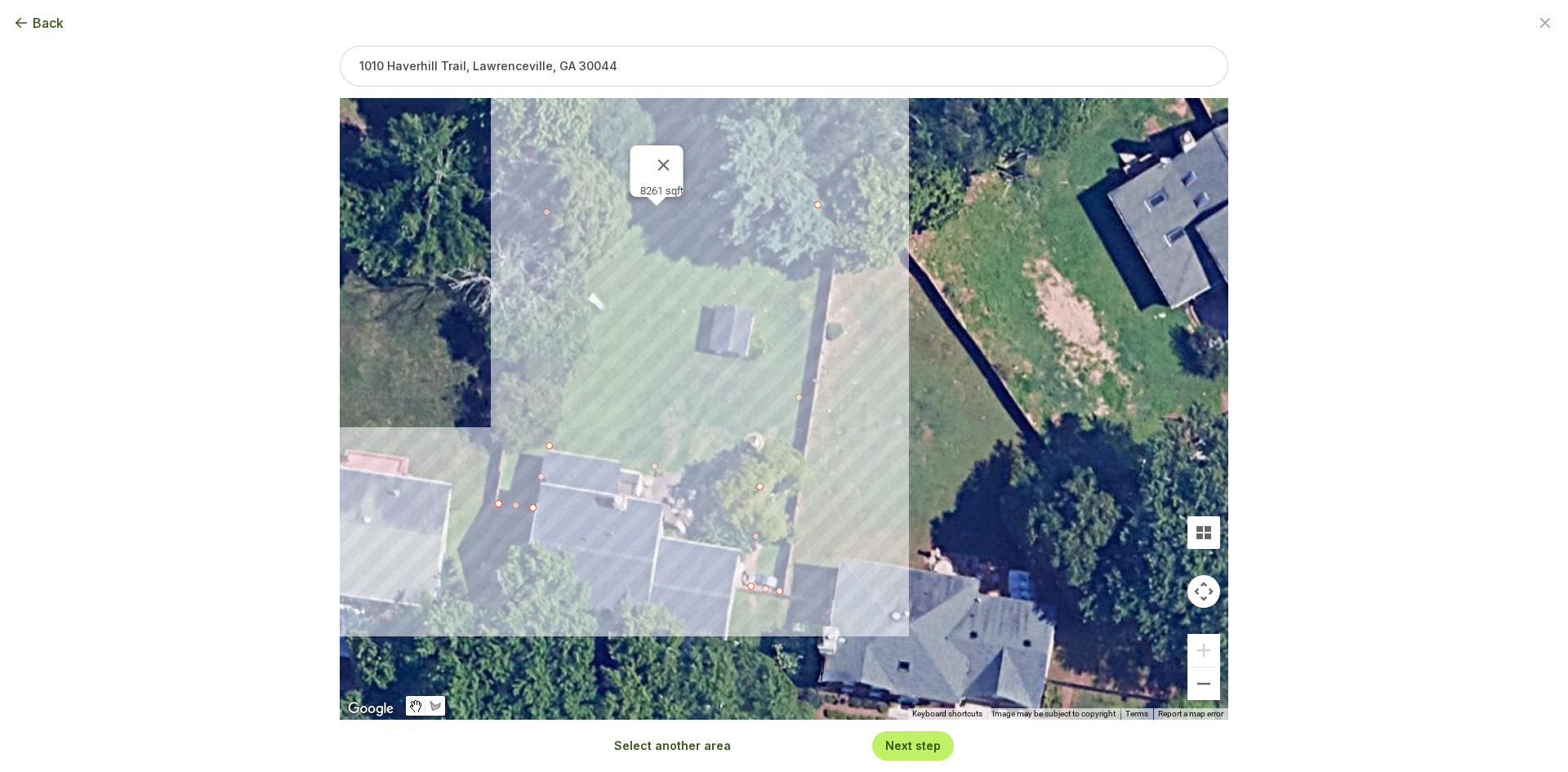
drag, startPoint x: 885, startPoint y: 307, endPoint x: 877, endPoint y: 222, distance: 85.4
click at [877, 222] on div "8261 sqft" at bounding box center [784, 408] width 889 height 622
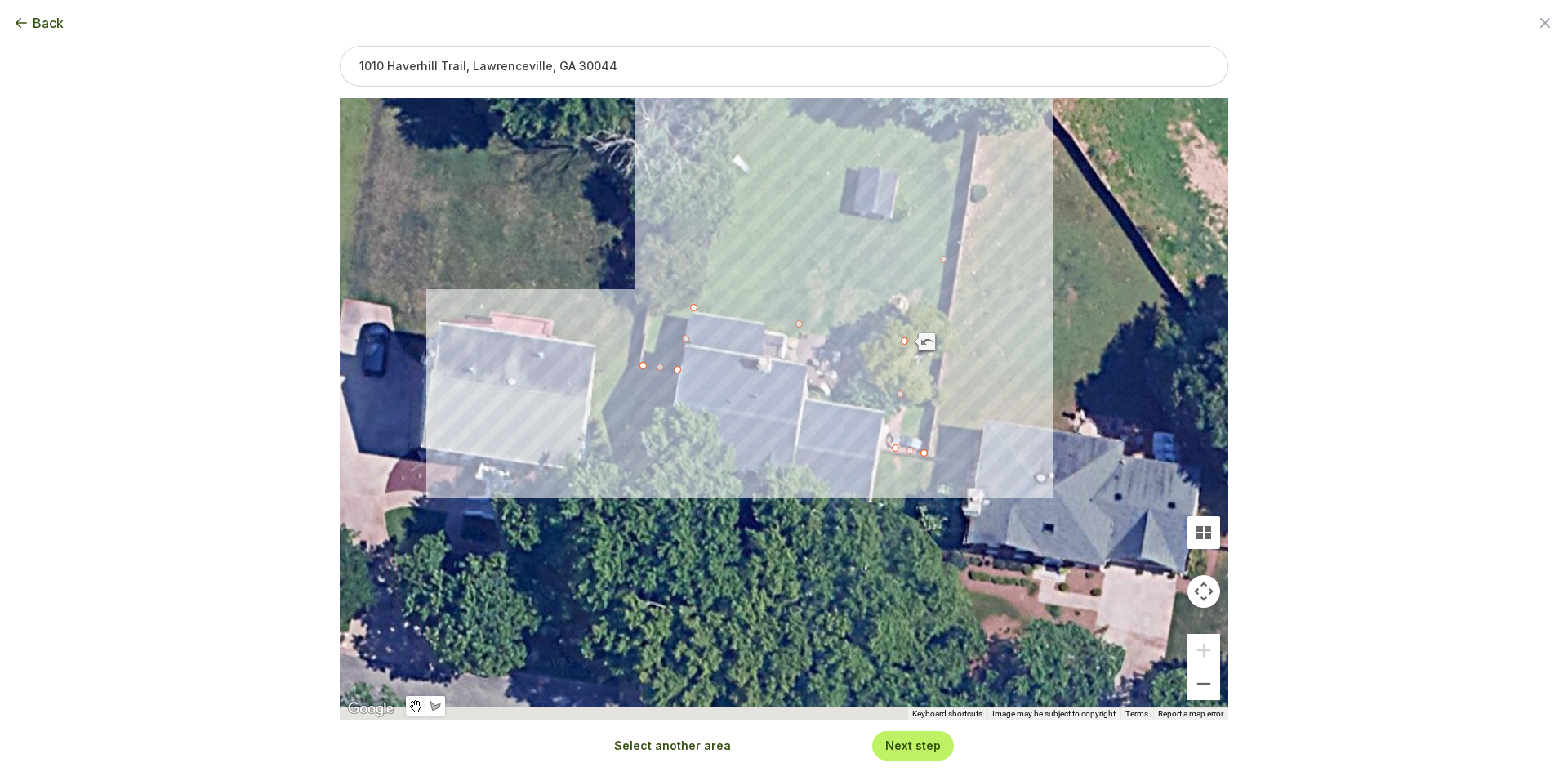
drag, startPoint x: 619, startPoint y: 578, endPoint x: 767, endPoint y: 403, distance: 229.2
click at [767, 403] on div "8216 sqft" at bounding box center [784, 408] width 889 height 622
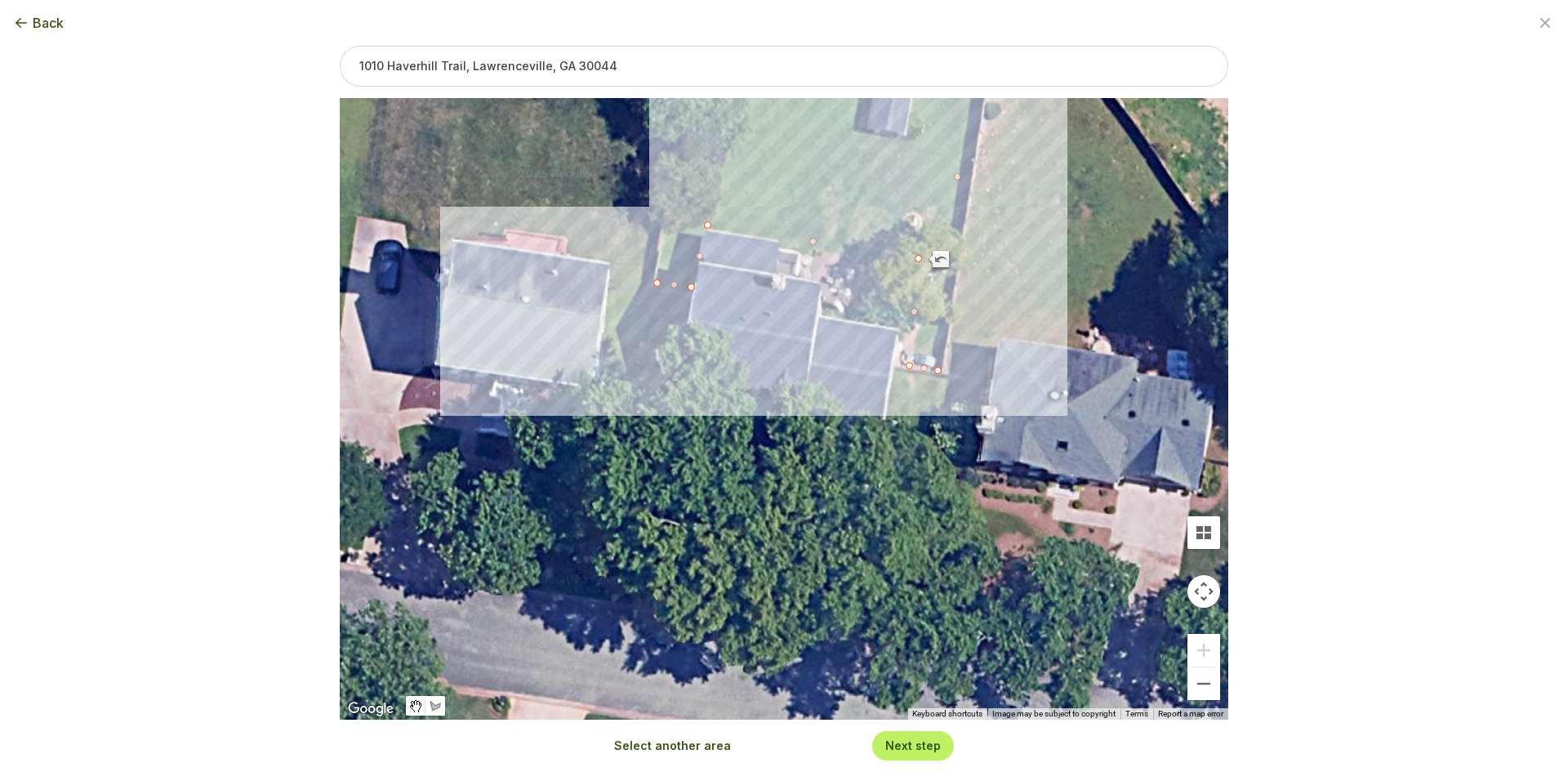
drag, startPoint x: 788, startPoint y: 424, endPoint x: 793, endPoint y: 407, distance: 17.7
click at [793, 407] on div "8216 sqft" at bounding box center [784, 408] width 889 height 622
click at [696, 738] on button "Select another area" at bounding box center [672, 745] width 117 height 16
click at [690, 299] on div at bounding box center [784, 408] width 889 height 622
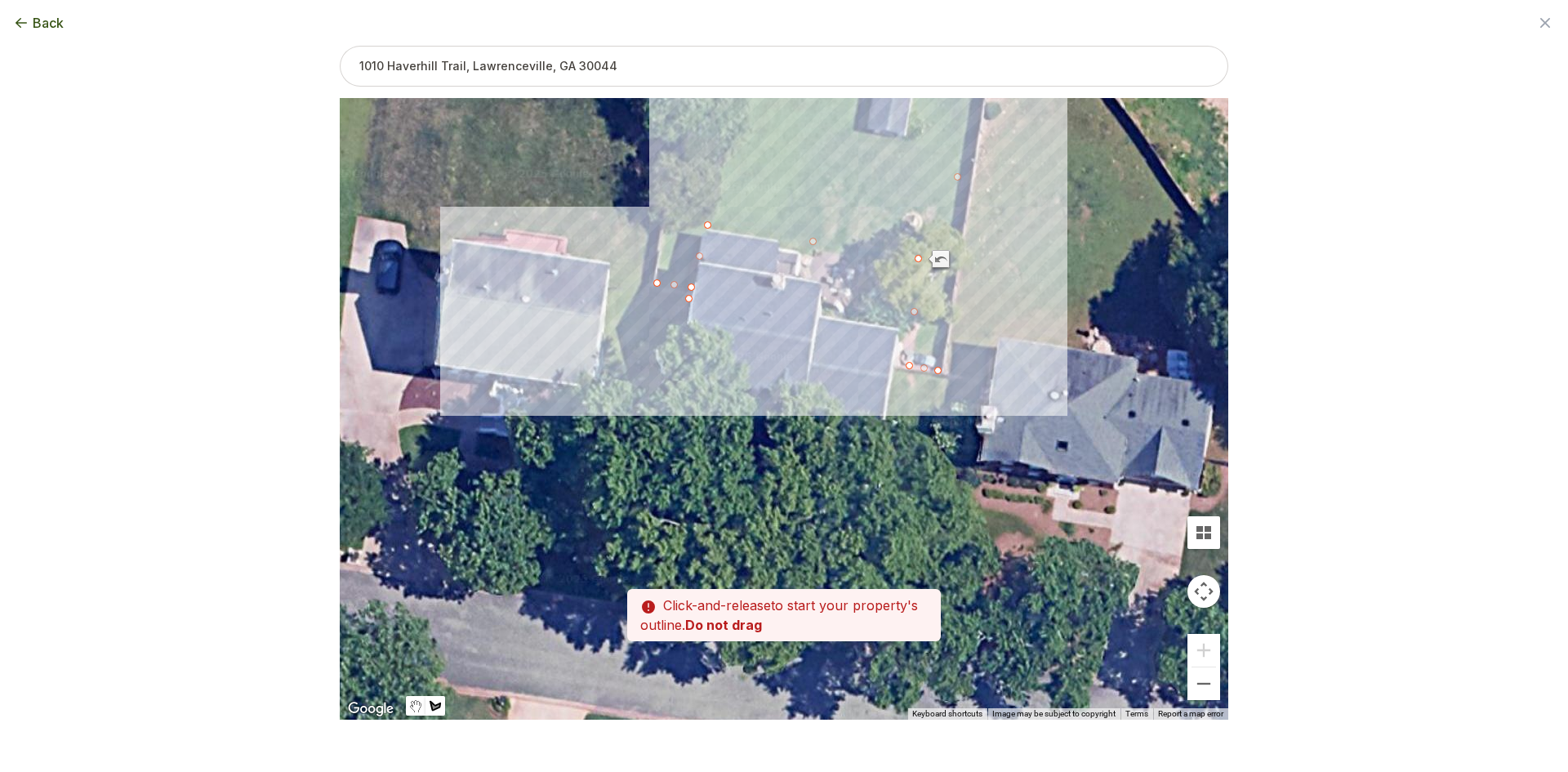
click at [656, 293] on div at bounding box center [784, 408] width 889 height 622
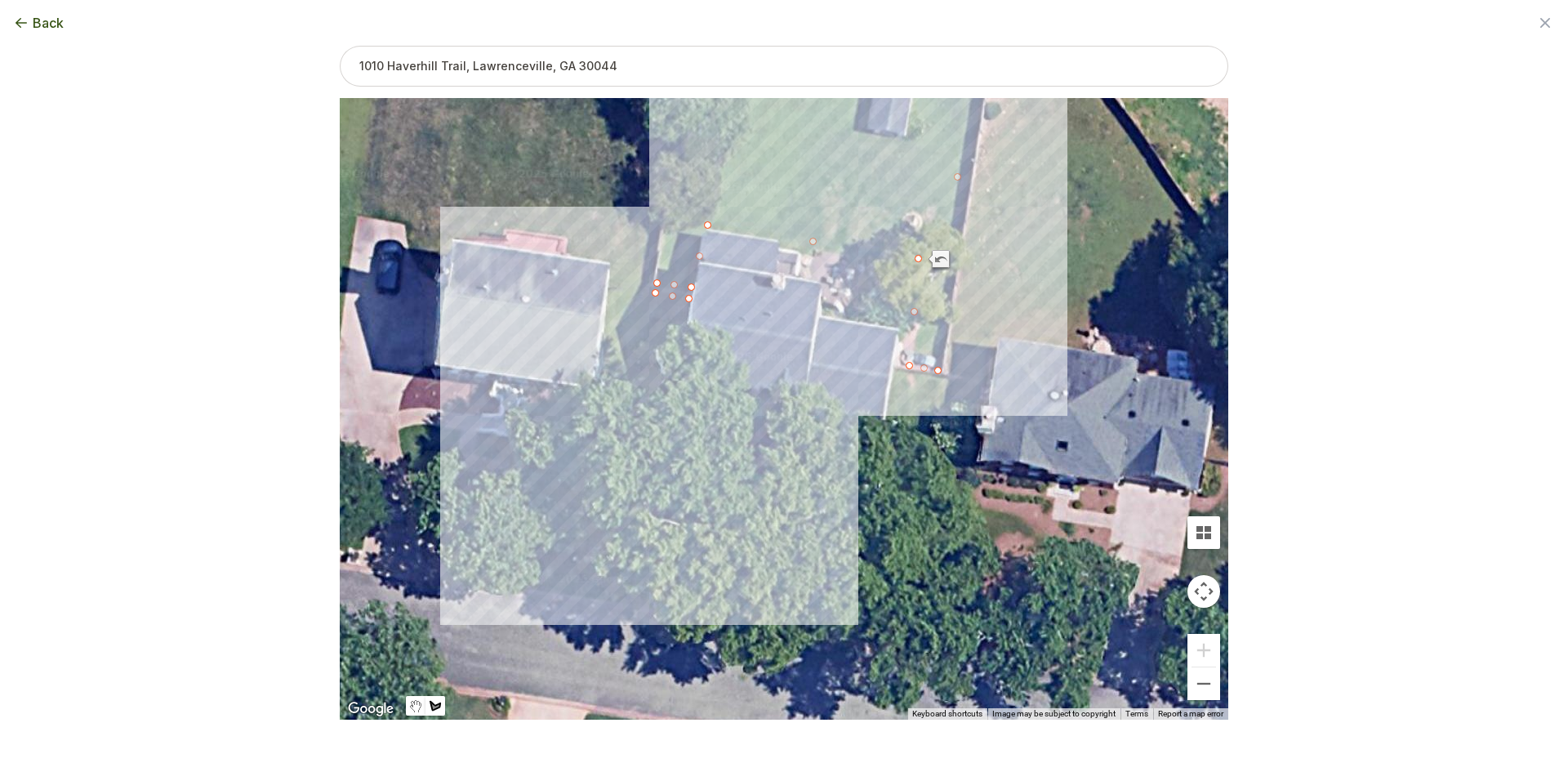
click at [604, 597] on div at bounding box center [784, 408] width 889 height 622
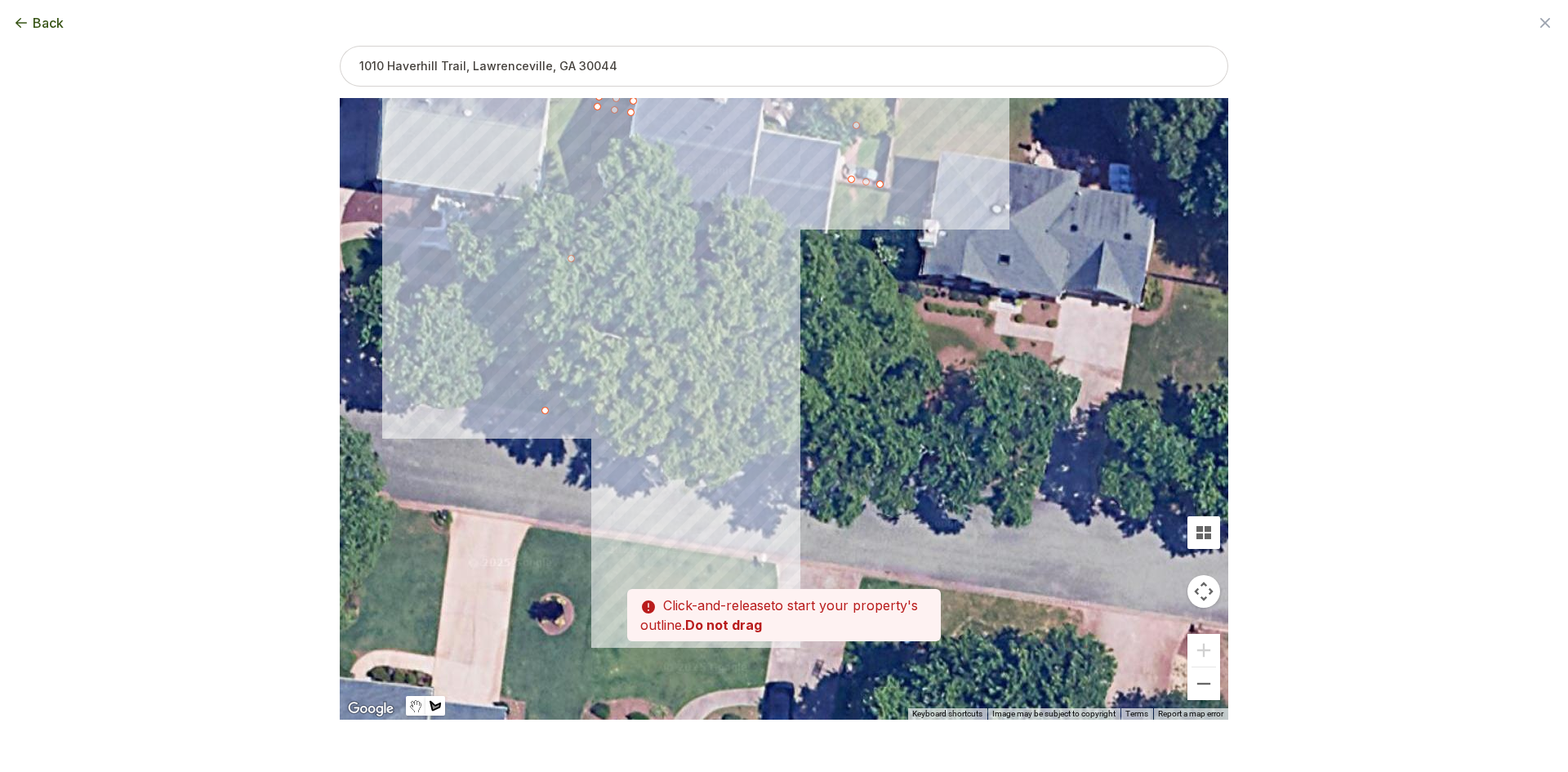
drag, startPoint x: 754, startPoint y: 629, endPoint x: 696, endPoint y: 441, distance: 196.7
click at [696, 441] on div at bounding box center [784, 408] width 889 height 622
click at [710, 437] on div at bounding box center [784, 408] width 889 height 622
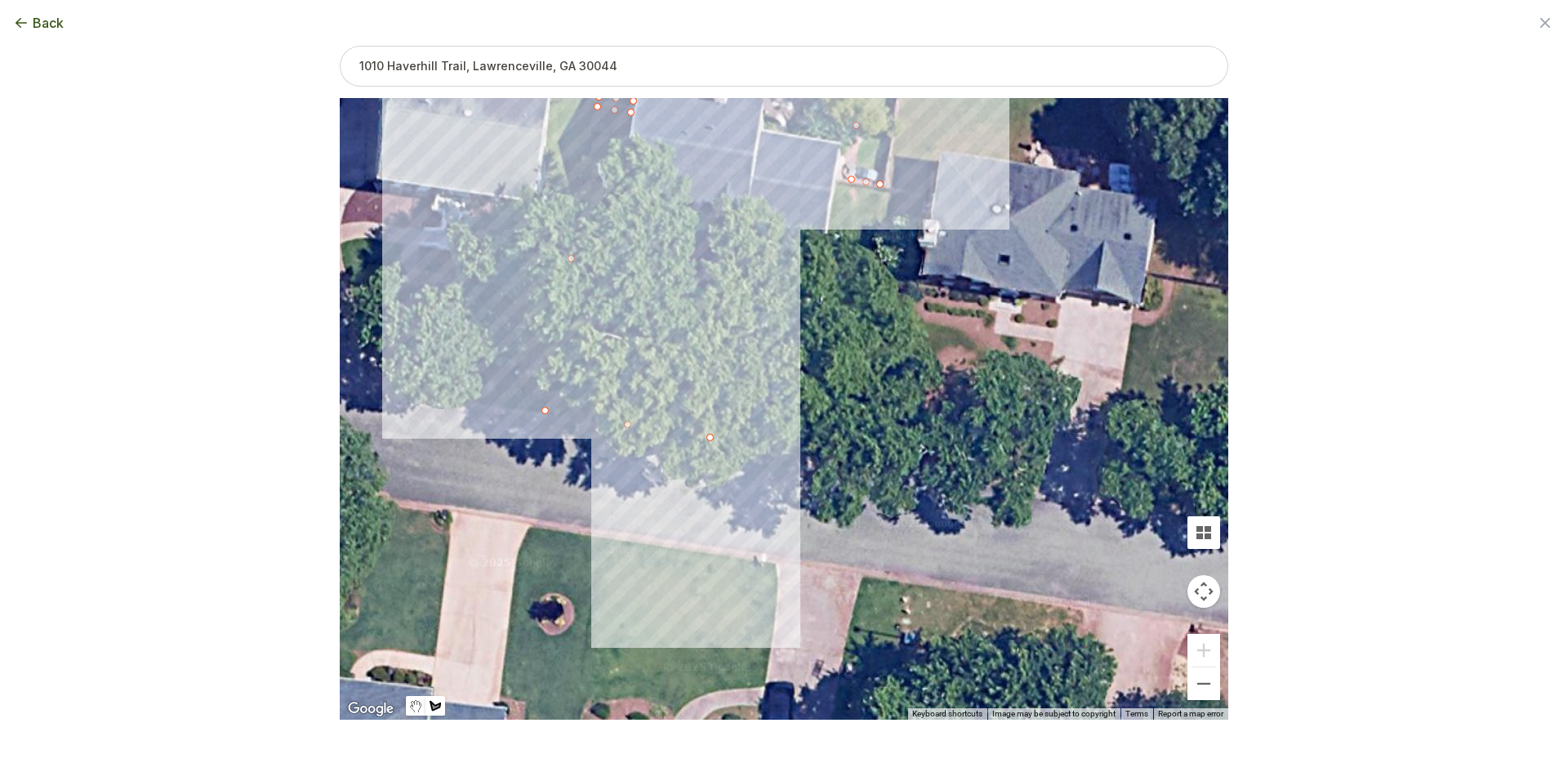
click at [744, 250] on div at bounding box center [784, 408] width 889 height 622
click at [614, 222] on div at bounding box center [784, 408] width 889 height 622
click at [633, 114] on div at bounding box center [784, 408] width 889 height 622
click at [670, 748] on button "Select another area" at bounding box center [672, 745] width 117 height 16
click at [797, 450] on div at bounding box center [784, 408] width 889 height 622
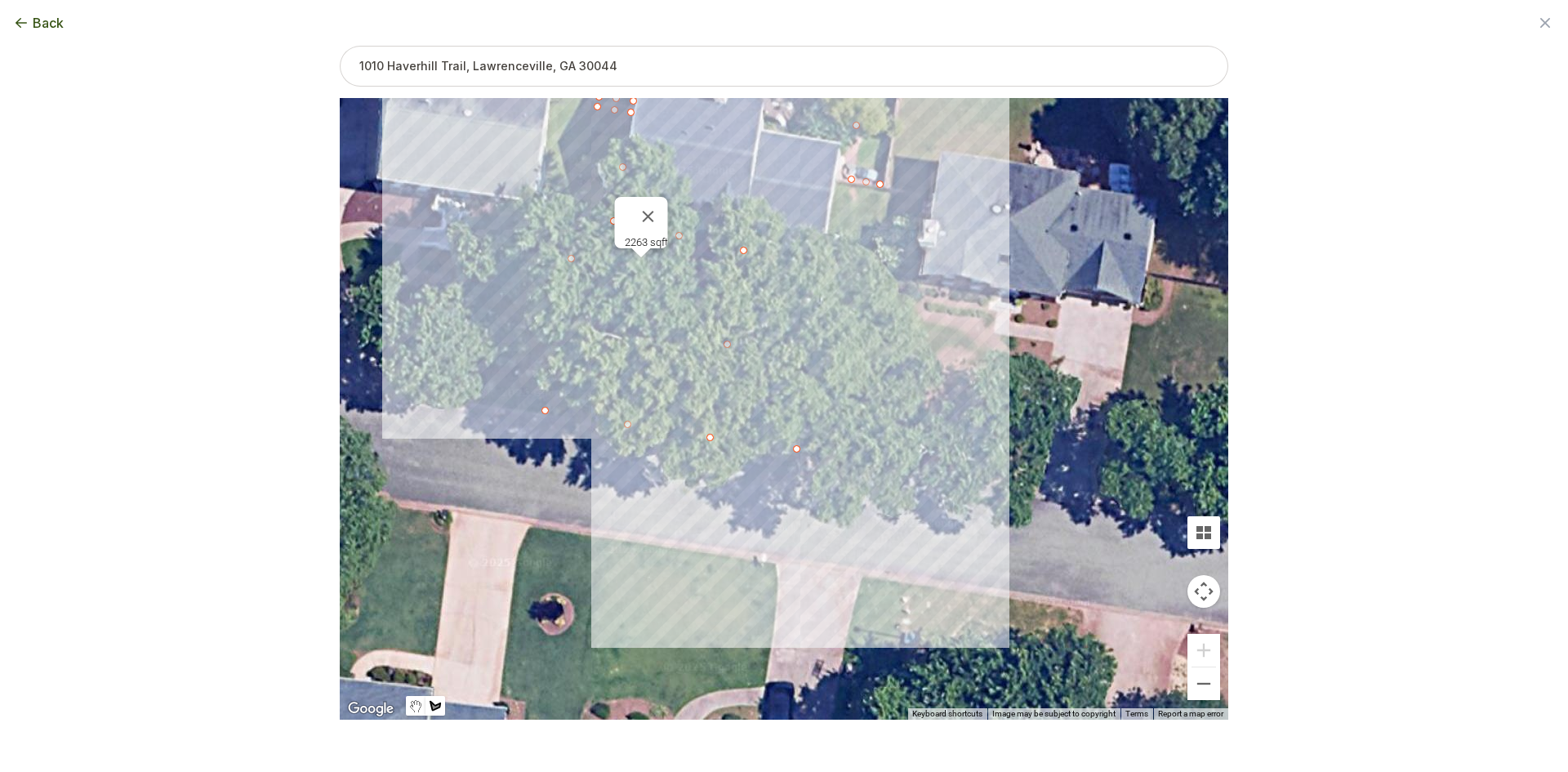
click at [848, 460] on div at bounding box center [784, 408] width 889 height 622
click at [893, 194] on div at bounding box center [784, 408] width 889 height 622
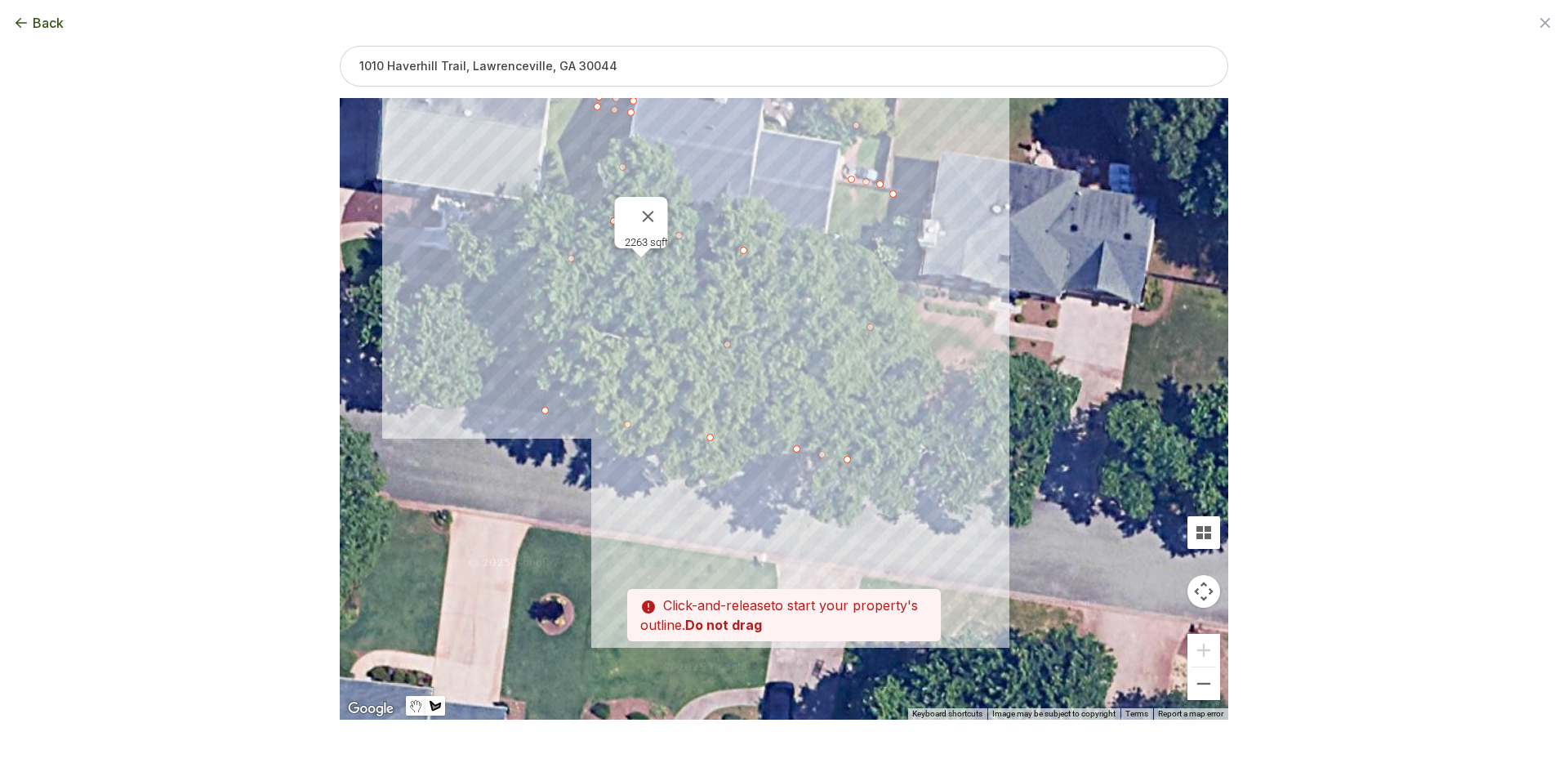
click at [837, 184] on div at bounding box center [784, 408] width 889 height 622
click at [820, 287] on div at bounding box center [784, 408] width 889 height 622
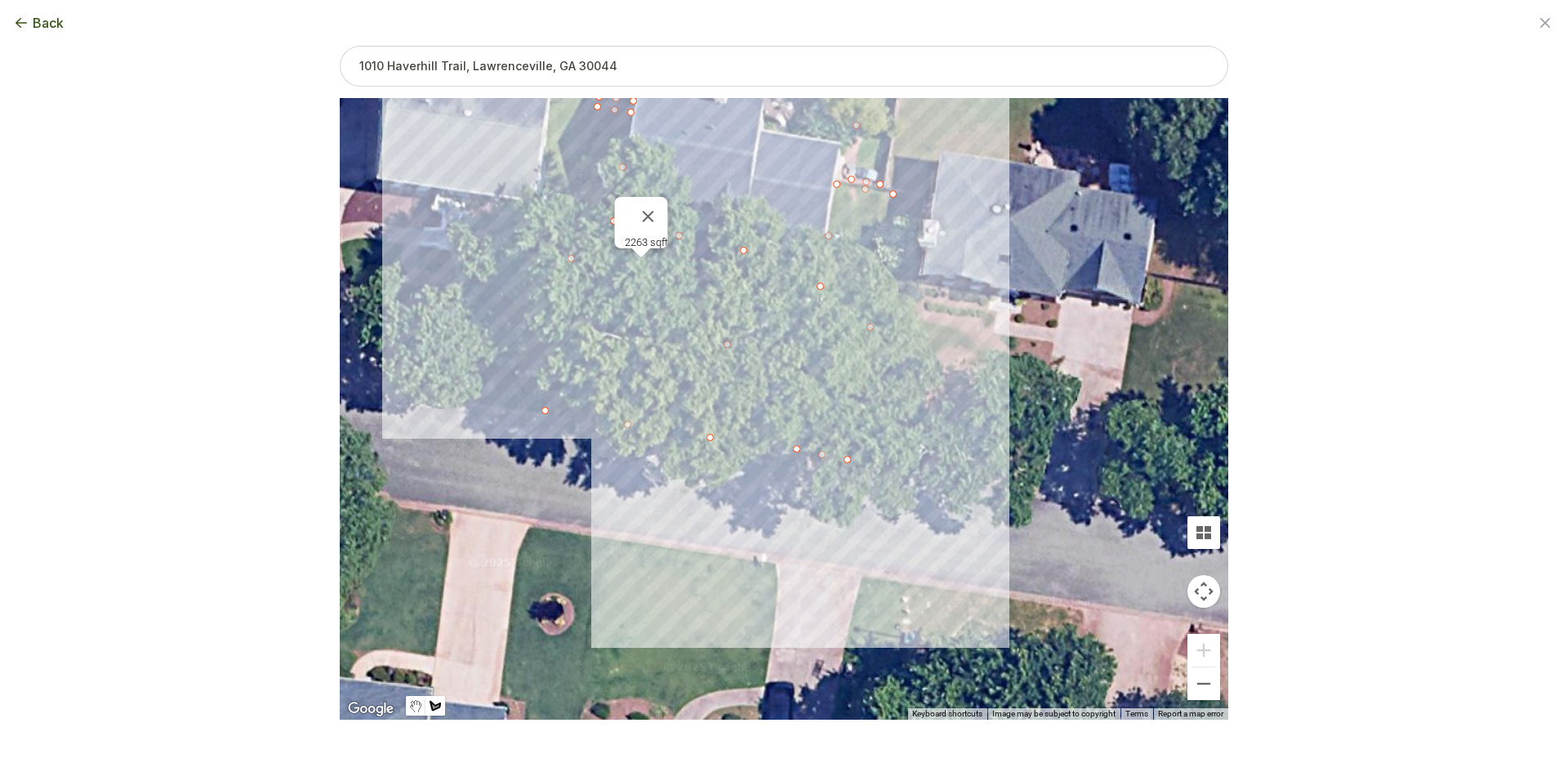
click at [796, 452] on div at bounding box center [784, 408] width 889 height 622
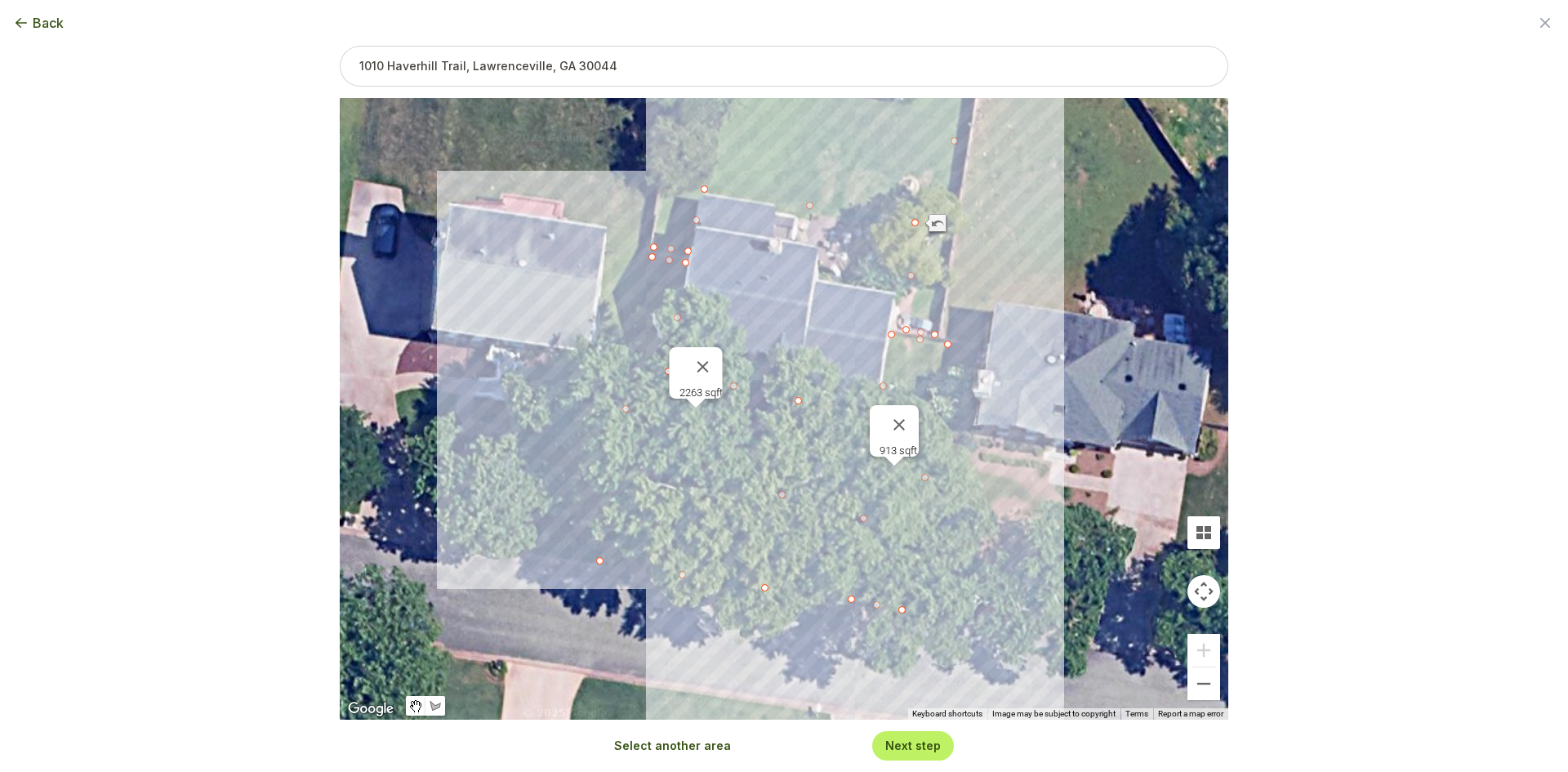
drag, startPoint x: 736, startPoint y: 353, endPoint x: 793, endPoint y: 525, distance: 181.2
click at [793, 525] on div "8216 sqft 2263 sqft 913 sqft" at bounding box center [784, 408] width 889 height 622
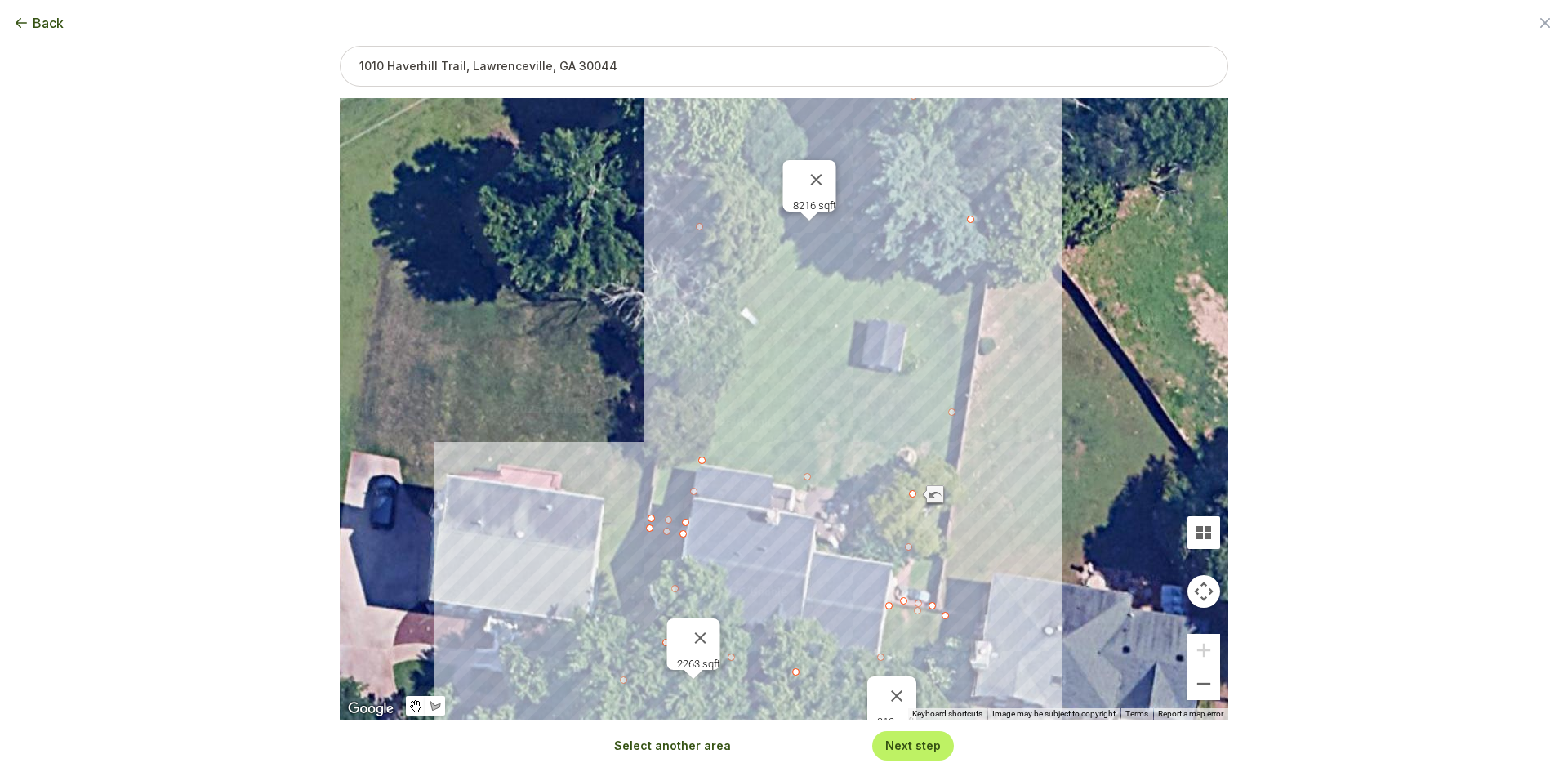
drag, startPoint x: 1026, startPoint y: 283, endPoint x: 1004, endPoint y: 498, distance: 216.1
click at [1004, 498] on div "8216 sqft 2263 sqft 913 sqft" at bounding box center [784, 408] width 889 height 622
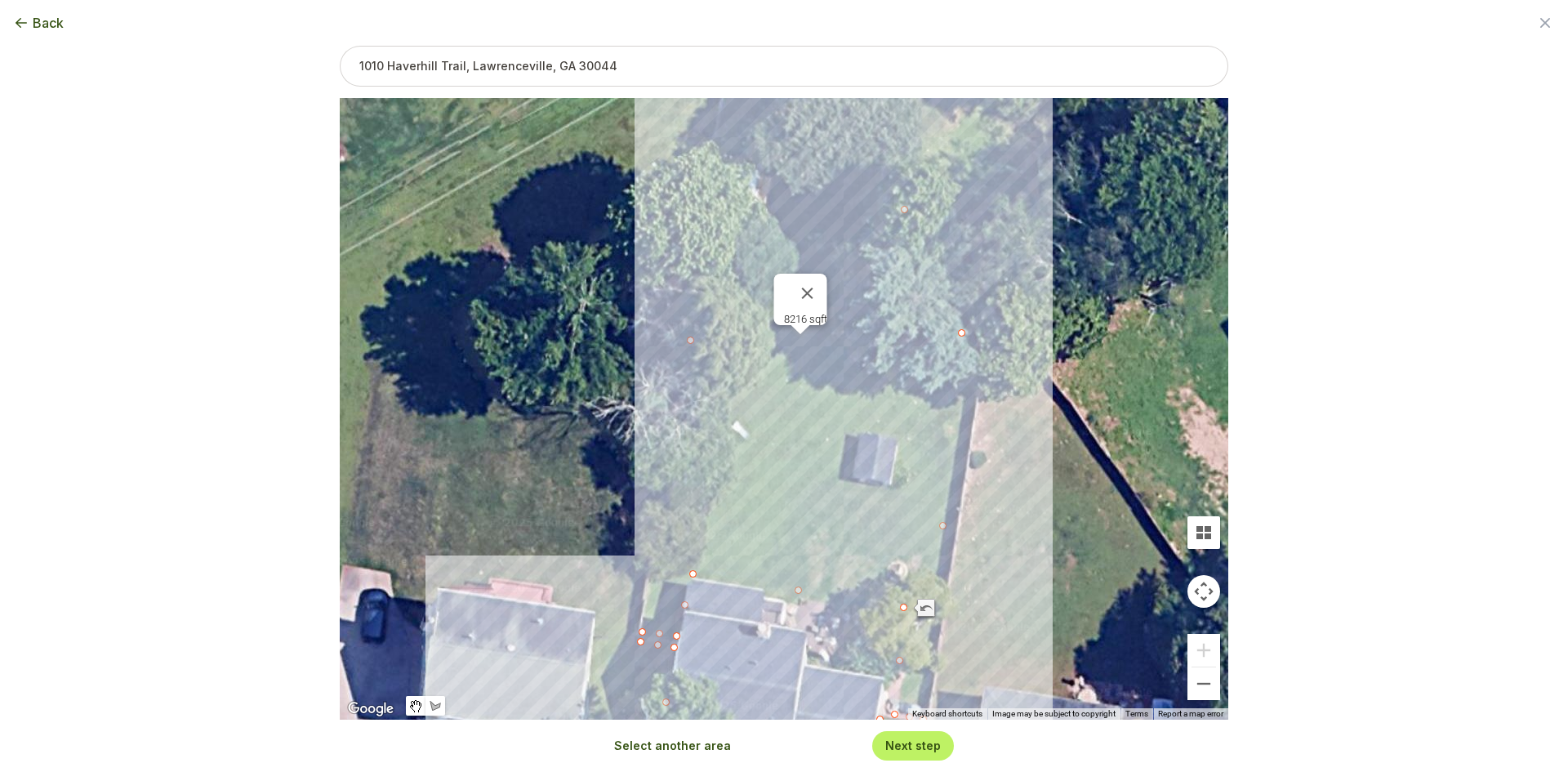
drag, startPoint x: 1013, startPoint y: 263, endPoint x: 1005, endPoint y: 350, distance: 87.4
click at [1005, 350] on div "8216 sqft 2263 sqft 913 sqft" at bounding box center [784, 408] width 889 height 622
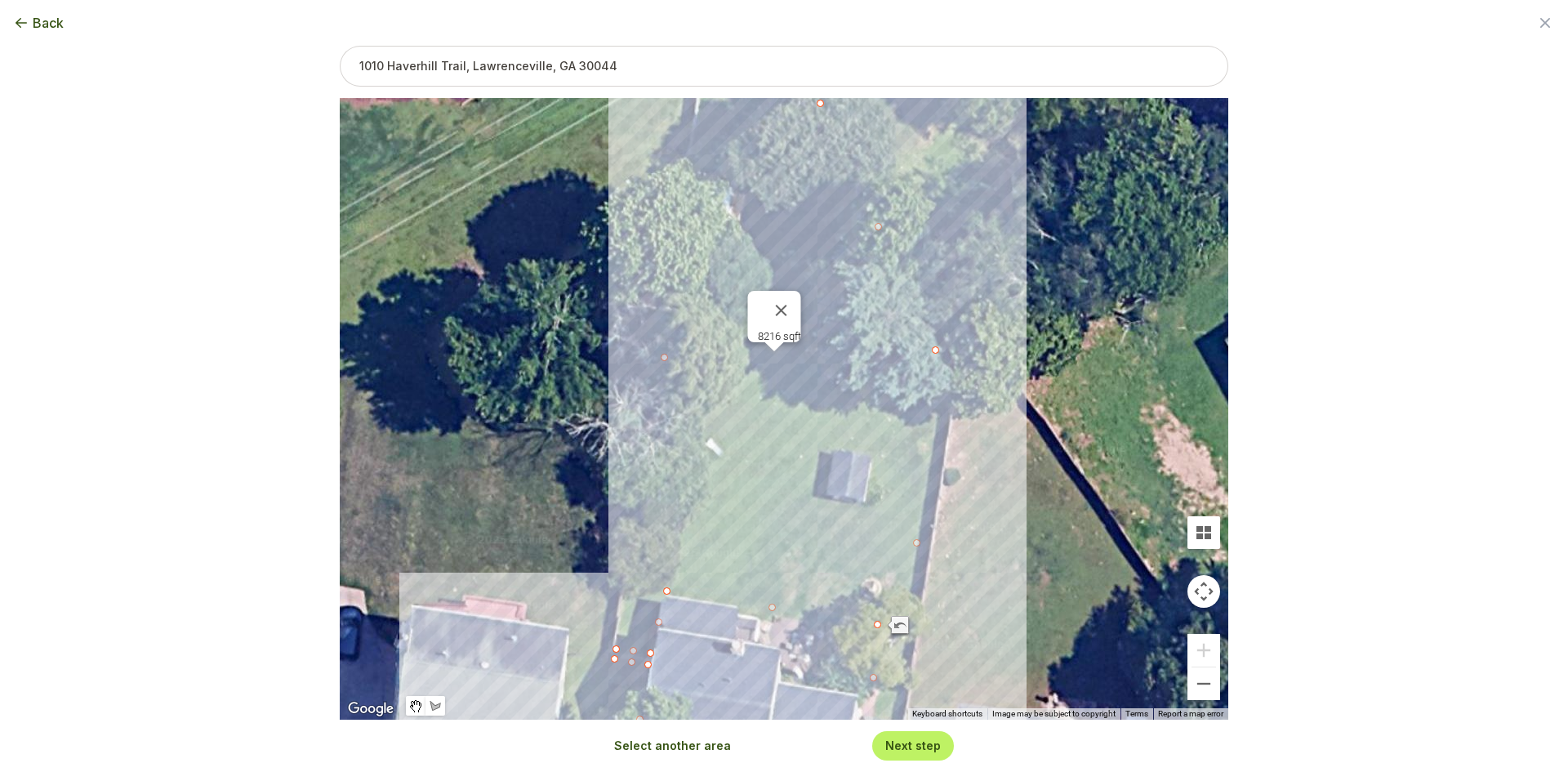
drag, startPoint x: 1015, startPoint y: 480, endPoint x: 987, endPoint y: 515, distance: 44.8
click at [990, 516] on div "8216 sqft 2263 sqft 913 sqft" at bounding box center [784, 408] width 889 height 622
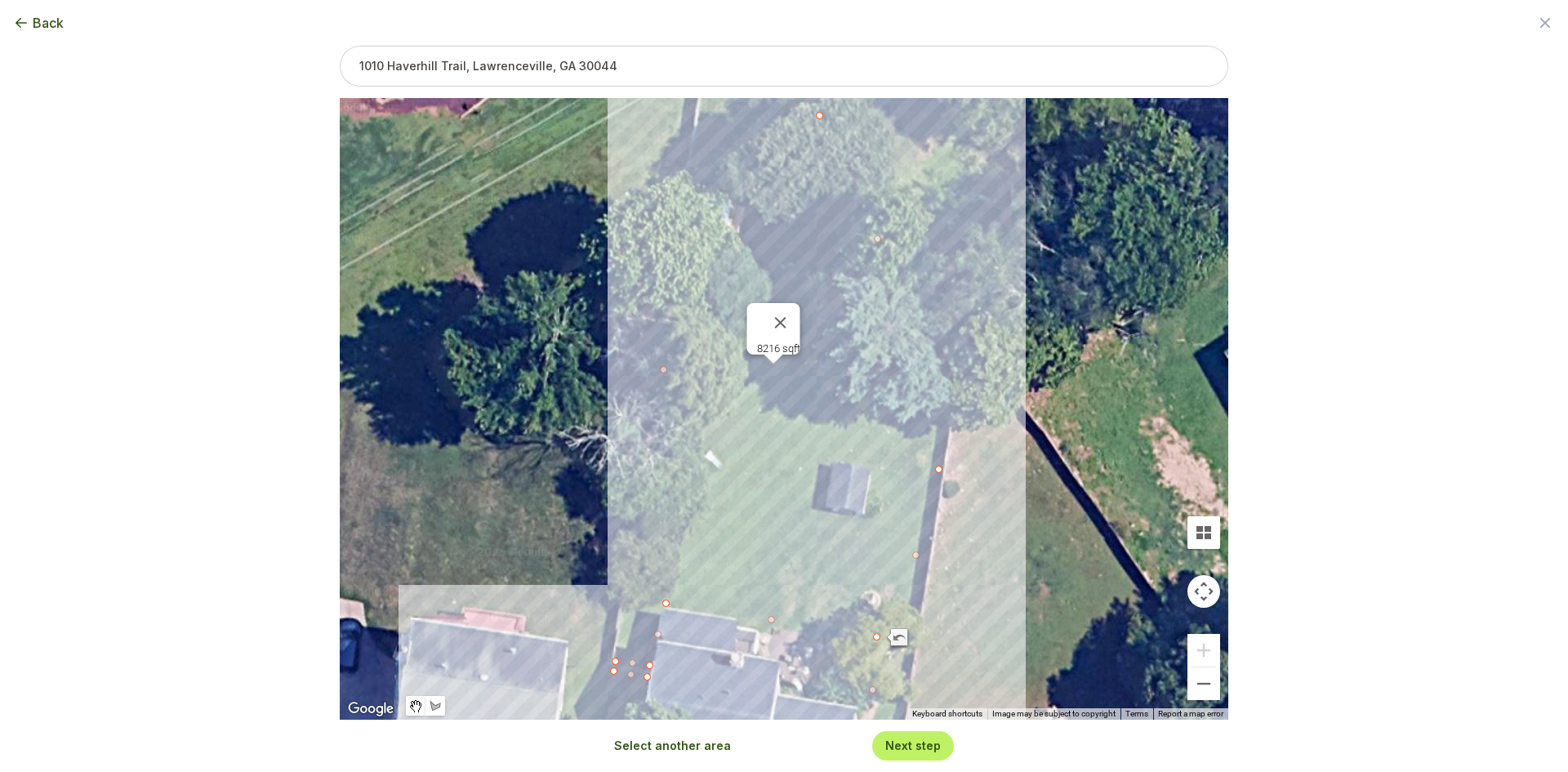
drag, startPoint x: 935, startPoint y: 361, endPoint x: 939, endPoint y: 469, distance: 108.1
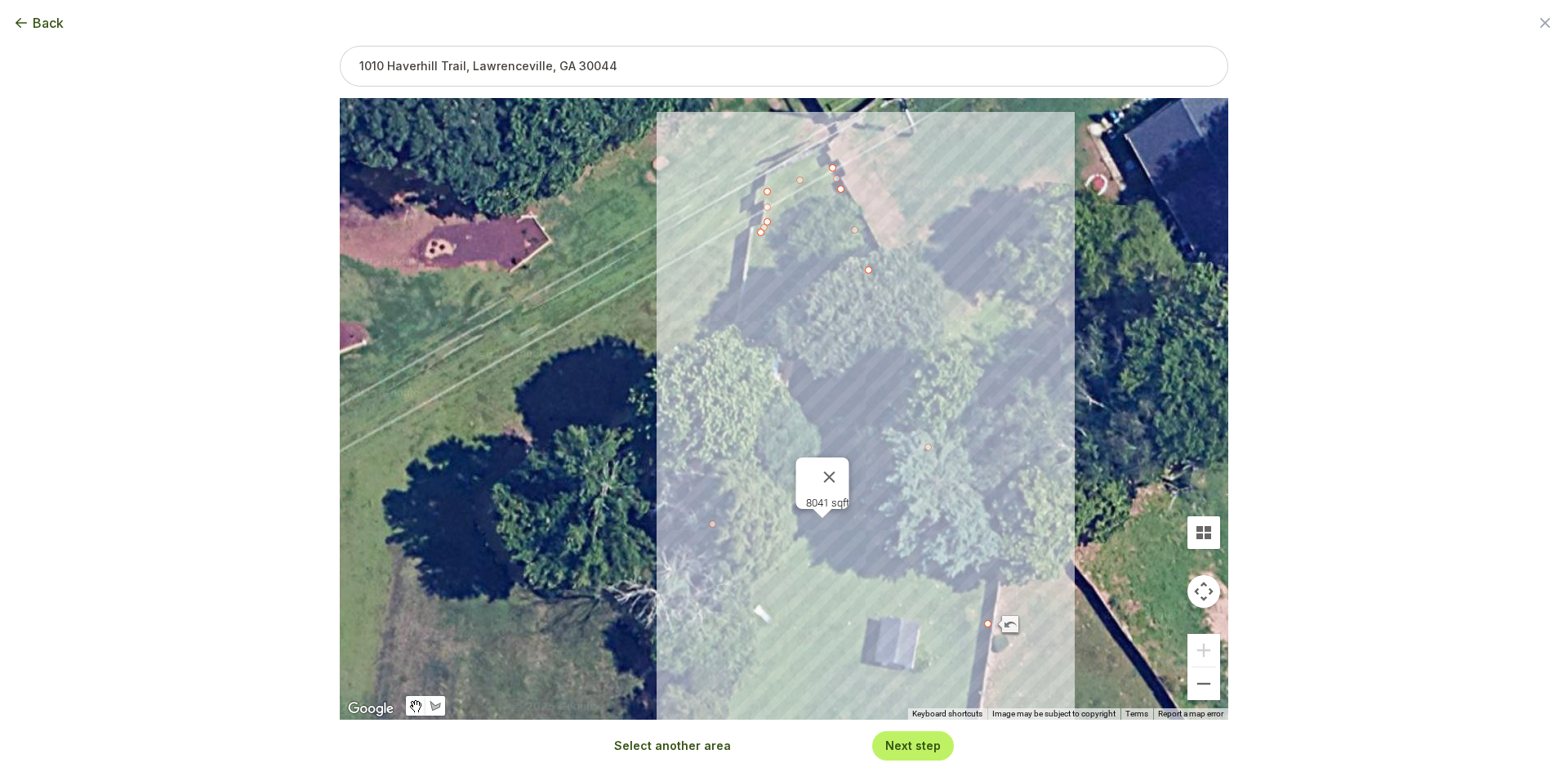
drag, startPoint x: 868, startPoint y: 160, endPoint x: 916, endPoint y: 318, distance: 165.1
click at [916, 318] on div "2263 sqft 913 sqft 8041 sqft" at bounding box center [784, 408] width 889 height 622
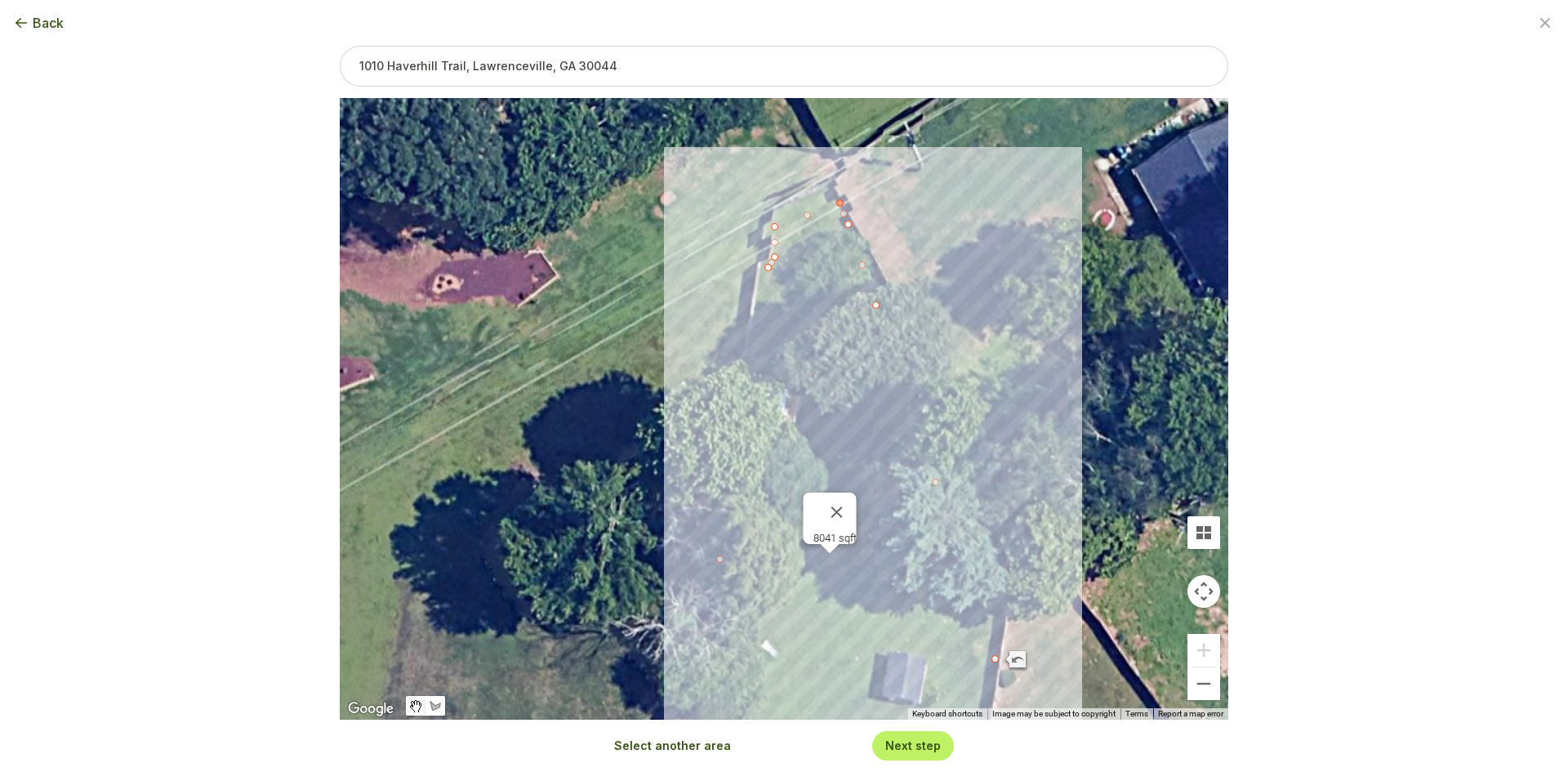
drag, startPoint x: 831, startPoint y: 172, endPoint x: 839, endPoint y: 201, distance: 30.1
click at [839, 201] on div "2263 sqft 913 sqft 8041 sqft" at bounding box center [784, 408] width 889 height 622
drag, startPoint x: 839, startPoint y: 205, endPoint x: 850, endPoint y: 649, distance: 444.1
drag, startPoint x: 849, startPoint y: 230, endPoint x: 908, endPoint y: 658, distance: 432.0
drag, startPoint x: 877, startPoint y: 311, endPoint x: 955, endPoint y: 664, distance: 361.5
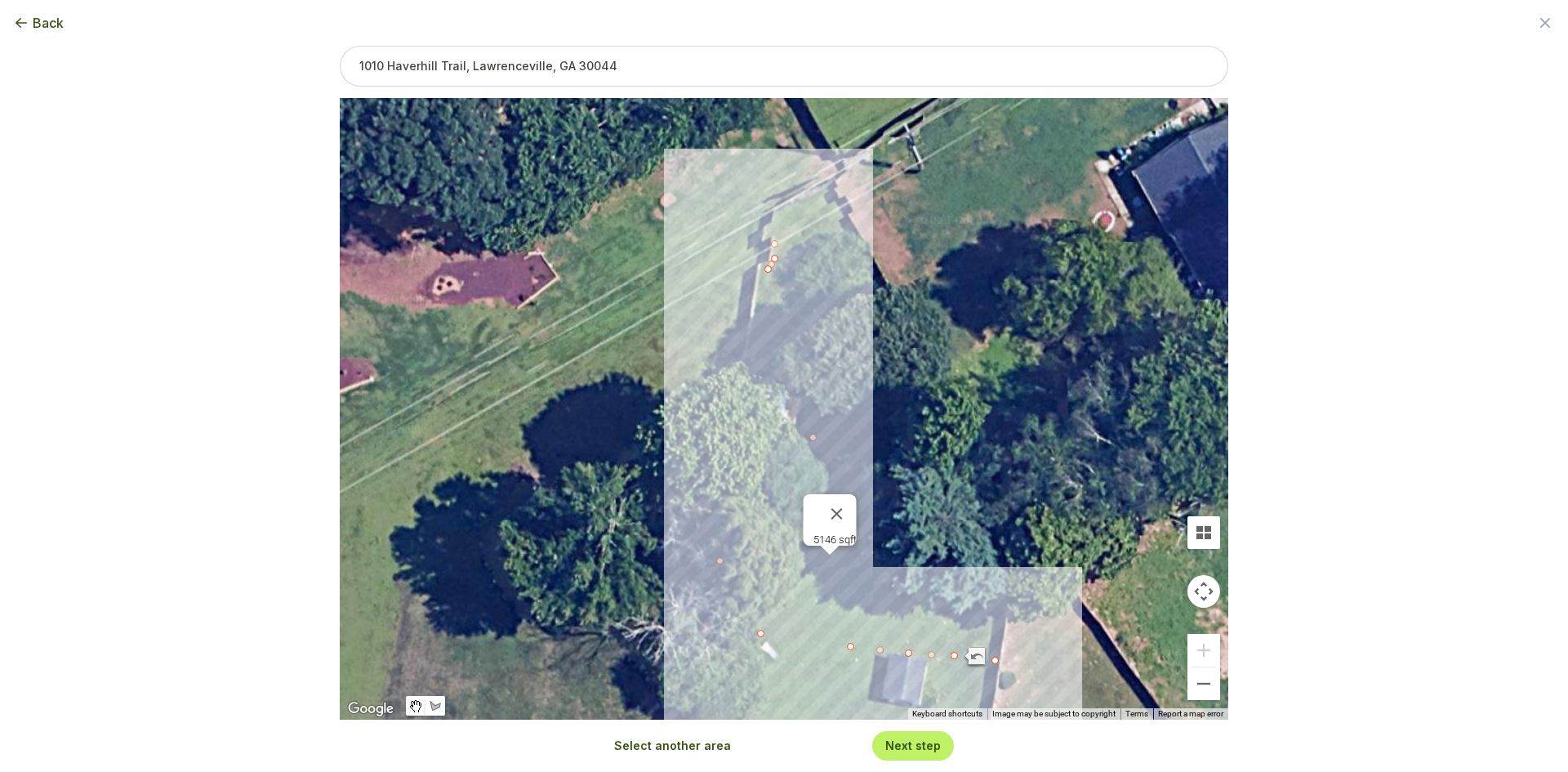
drag, startPoint x: 776, startPoint y: 231, endPoint x: 762, endPoint y: 638, distance: 407.2
drag, startPoint x: 777, startPoint y: 260, endPoint x: 731, endPoint y: 634, distance: 376.8
drag, startPoint x: 767, startPoint y: 269, endPoint x: 709, endPoint y: 630, distance: 365.6
type input "6522"
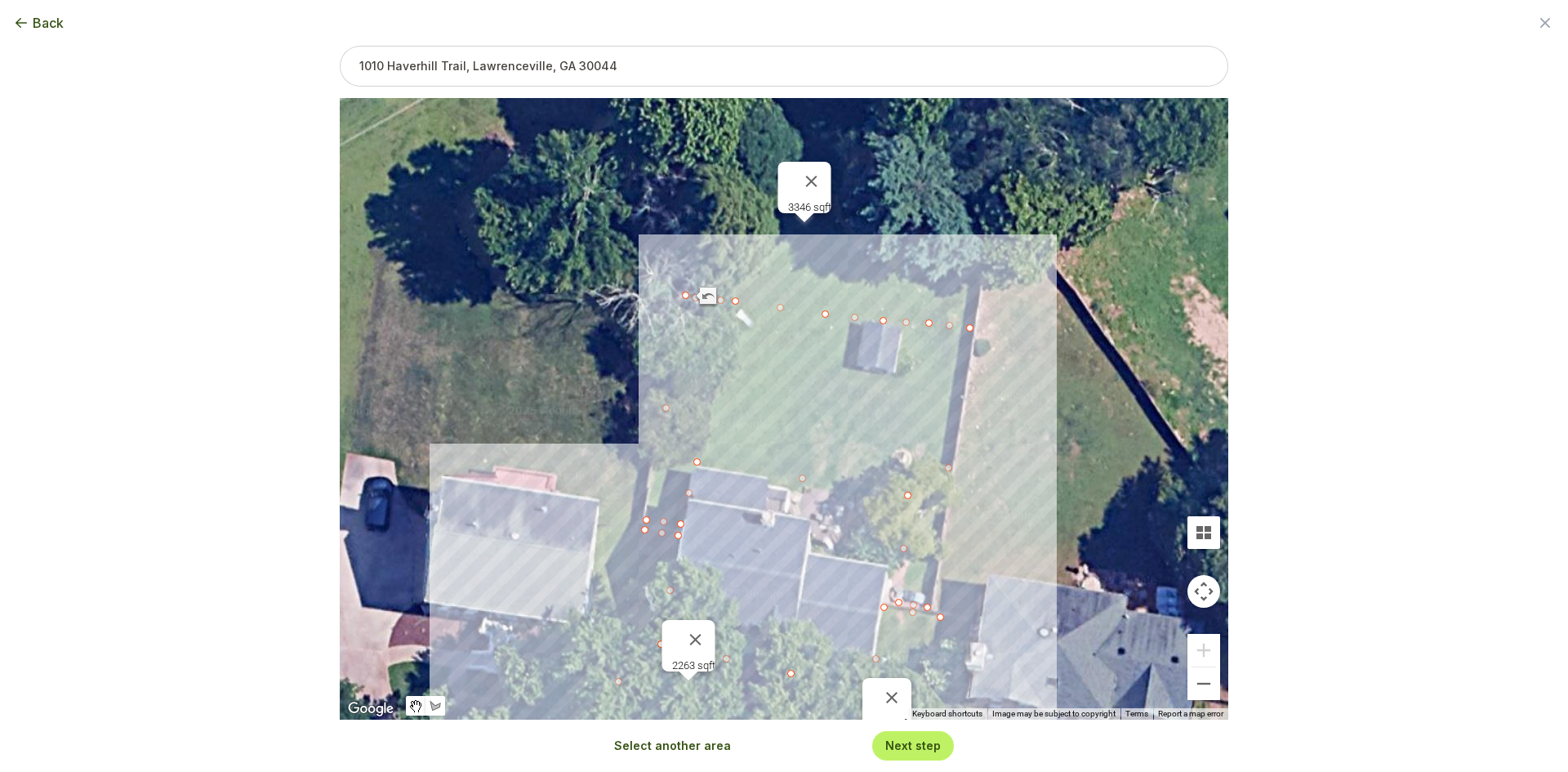
drag, startPoint x: 739, startPoint y: 540, endPoint x: 714, endPoint y: 207, distance: 333.9
click at [714, 207] on div "2263 sqft 913 sqft 3346 sqft" at bounding box center [784, 408] width 889 height 622
